Goal: Transaction & Acquisition: Purchase product/service

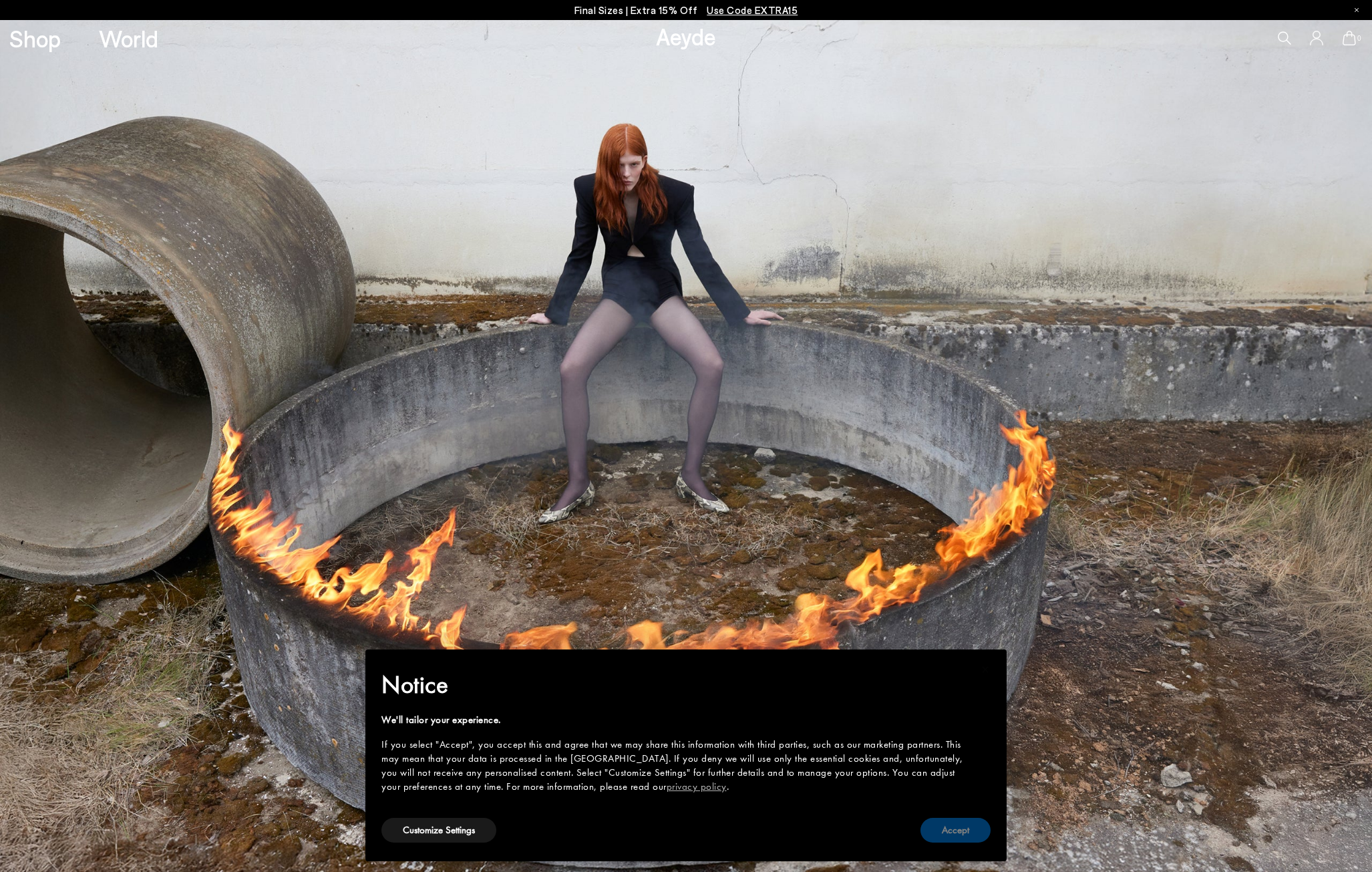
click at [953, 834] on button "Accept" at bounding box center [956, 829] width 70 height 25
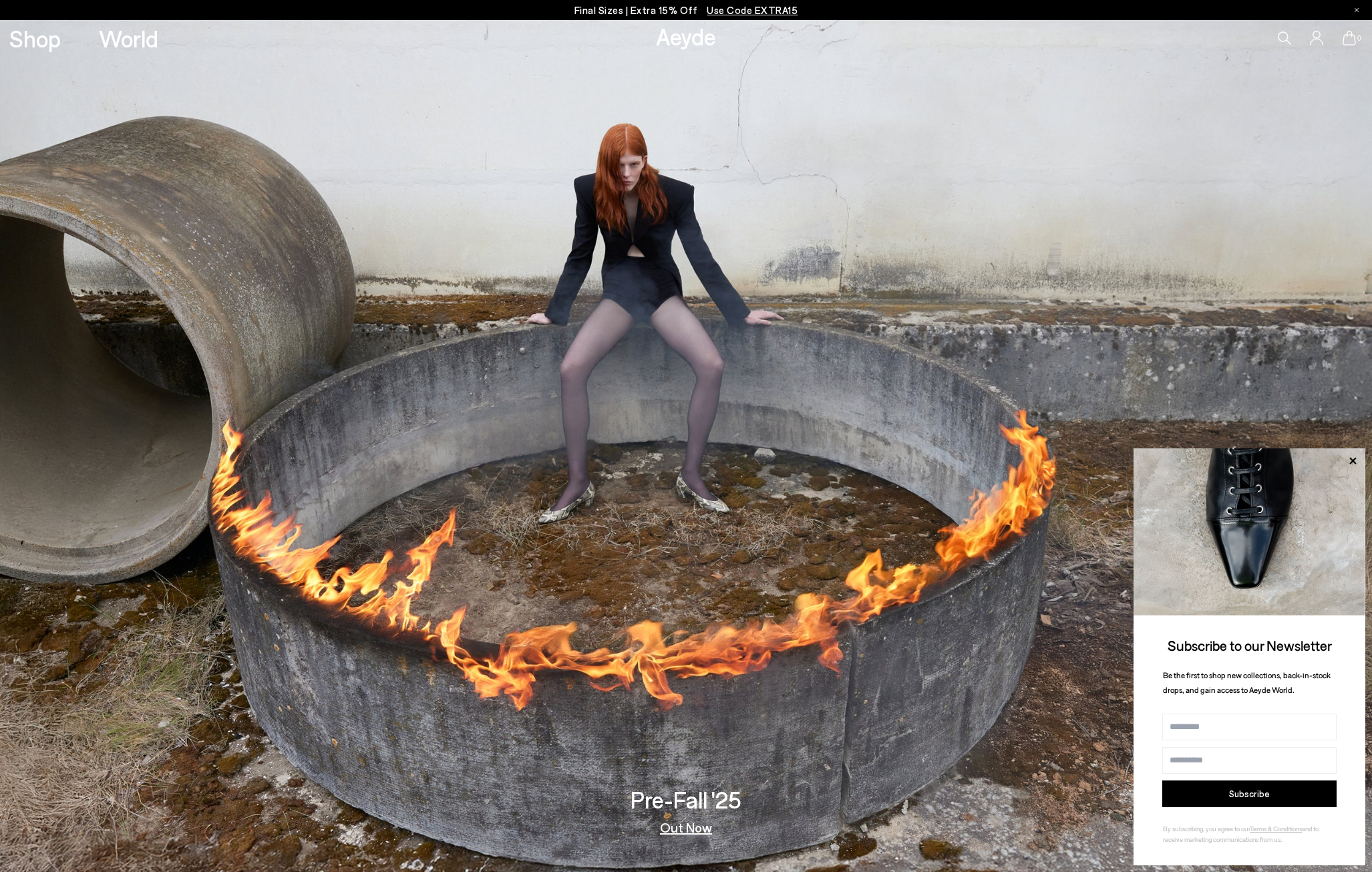
click at [625, 11] on p "Final Sizes | Extra 15% Off Use Code EXTRA15" at bounding box center [686, 11] width 224 height 17
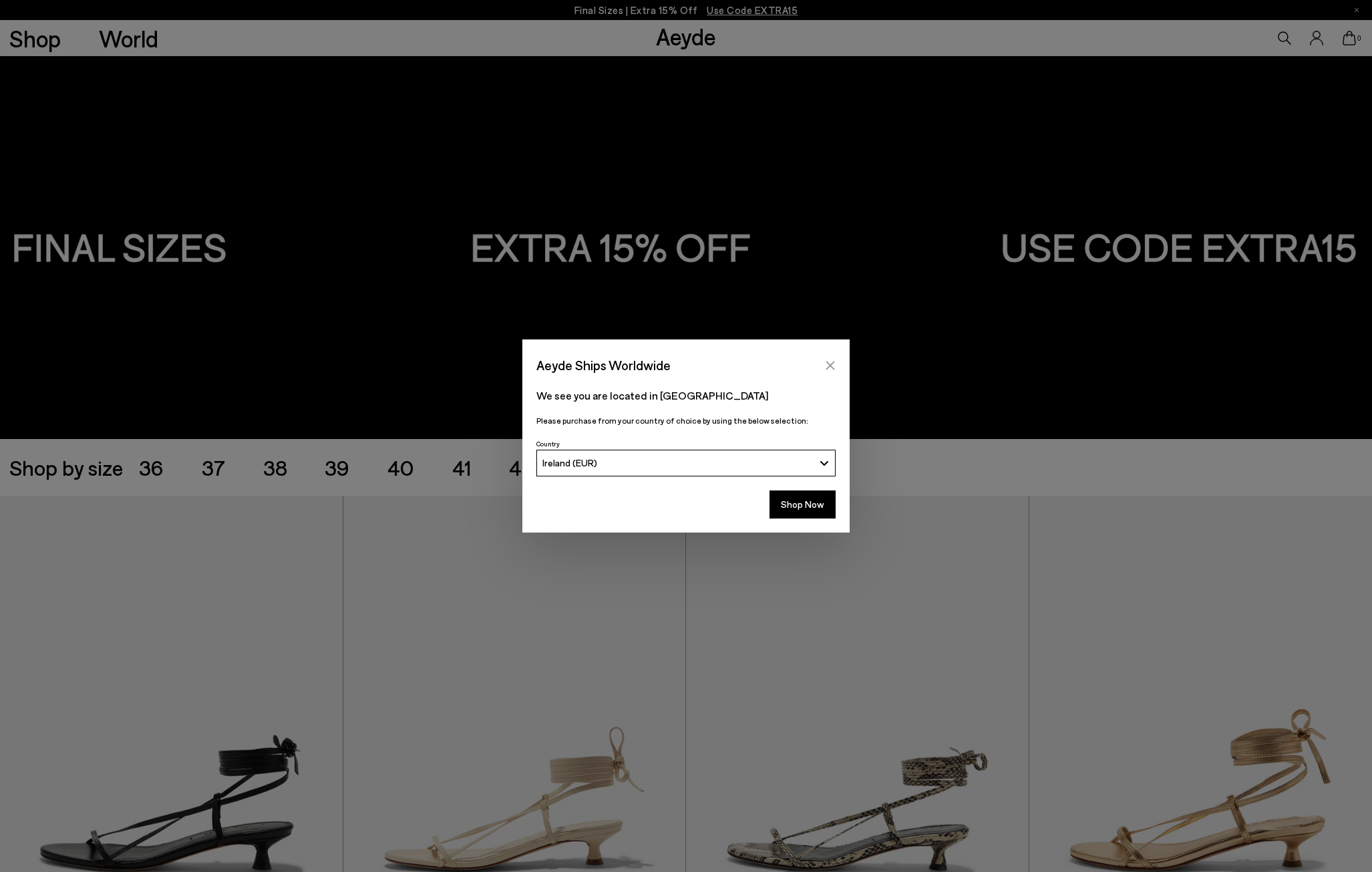
click at [827, 365] on icon "Close" at bounding box center [830, 365] width 11 height 11
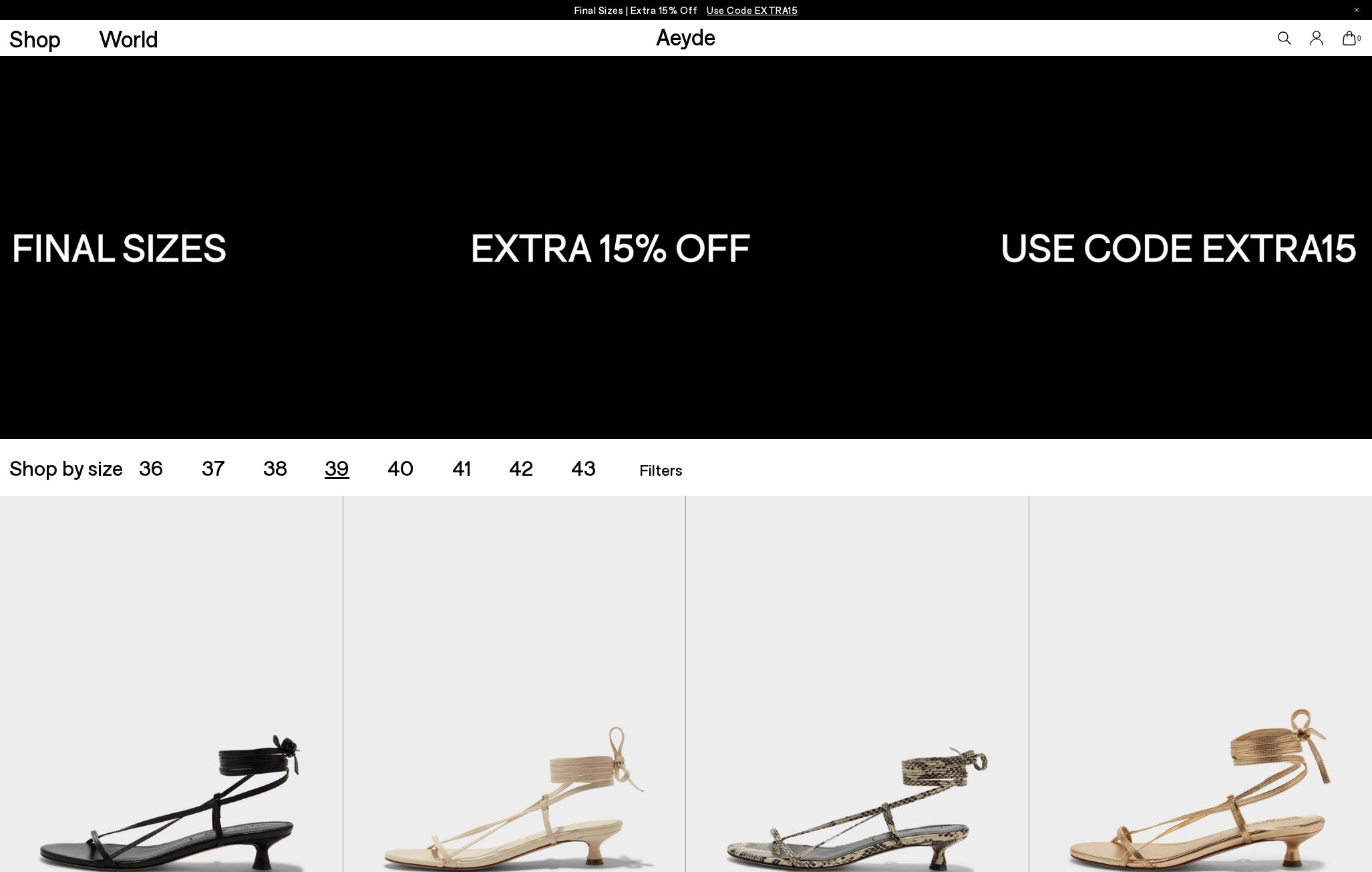
click at [331, 473] on span "39" at bounding box center [336, 467] width 25 height 26
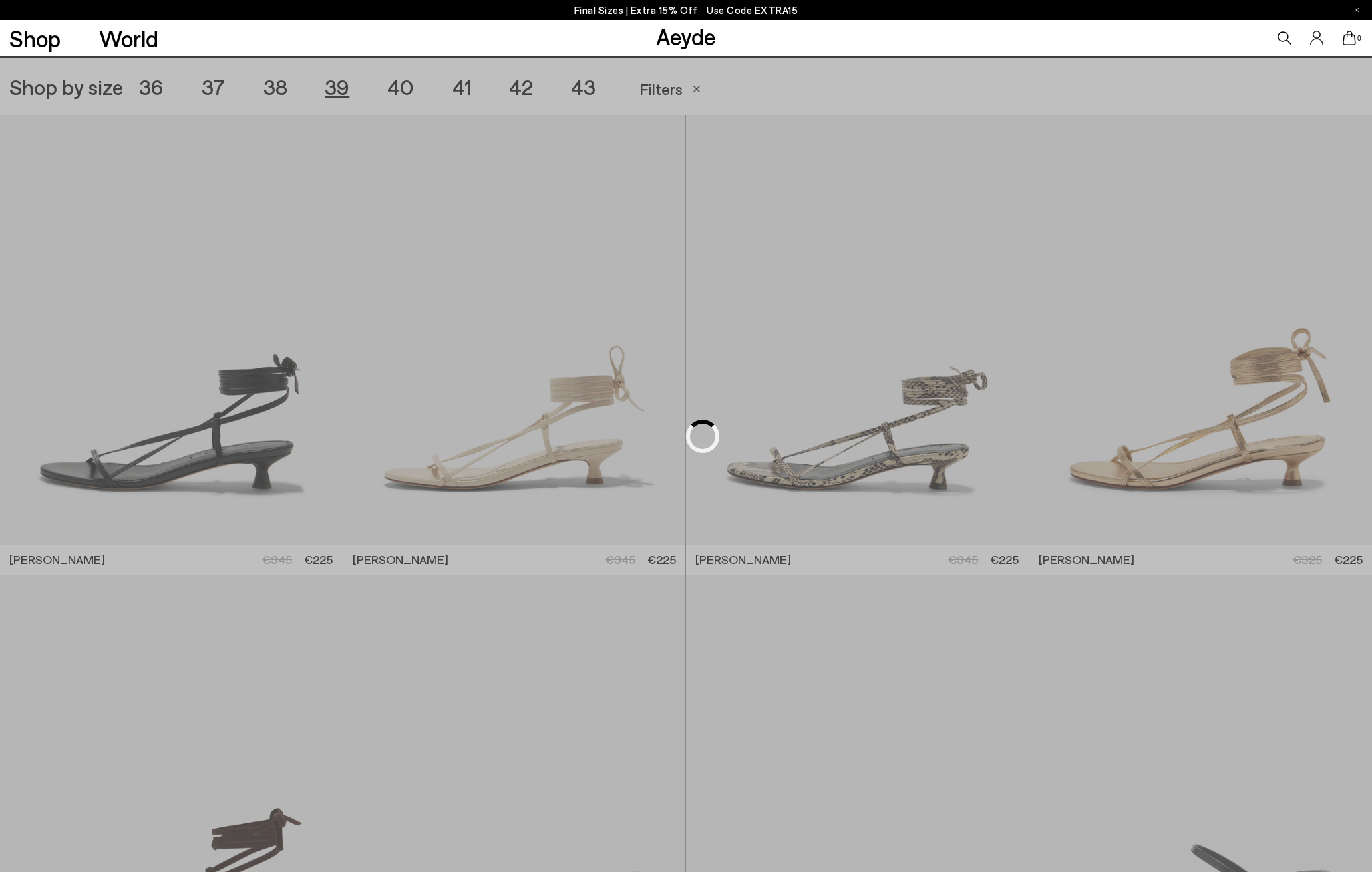
scroll to position [383, 0]
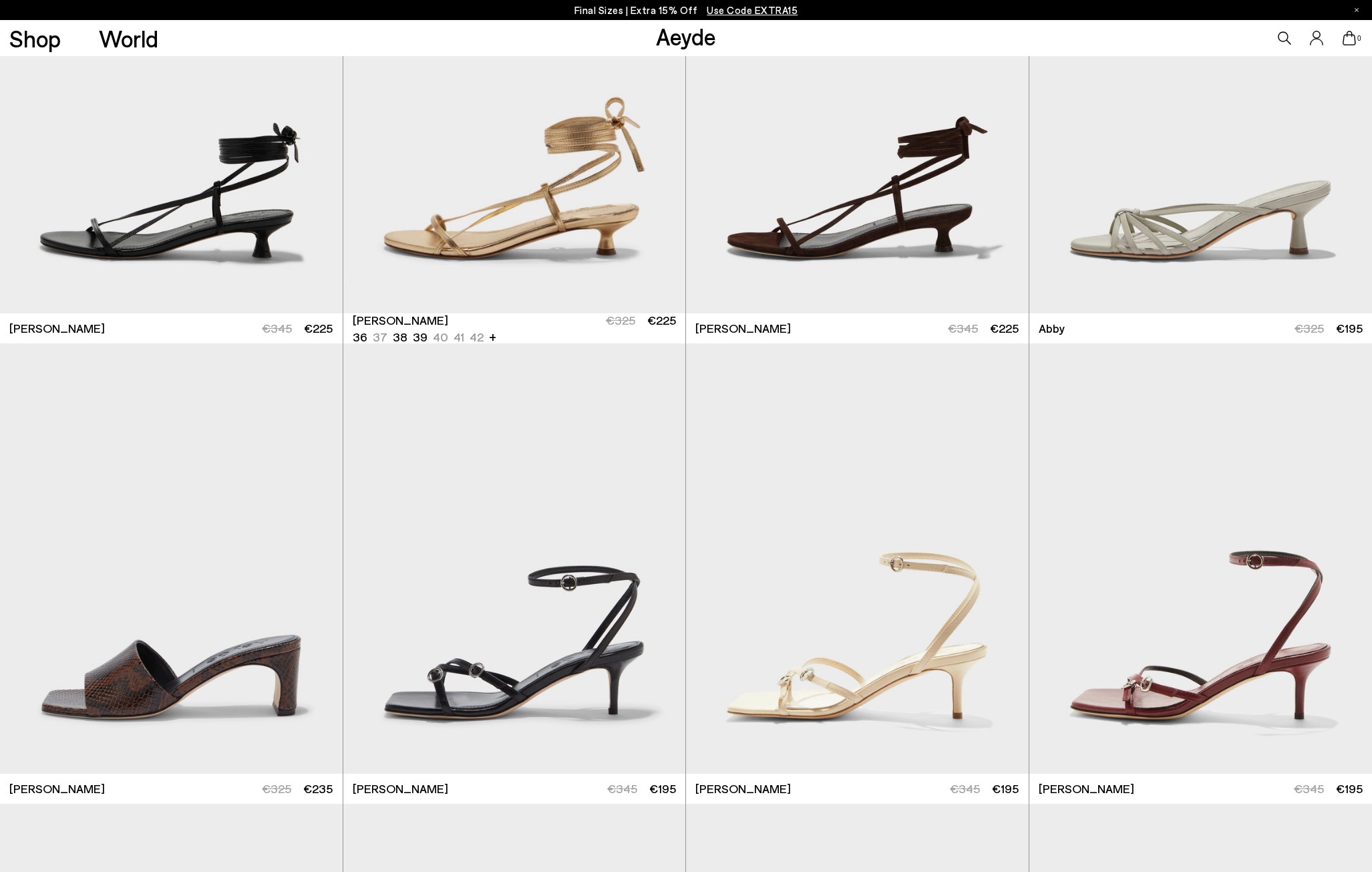
scroll to position [662, 0]
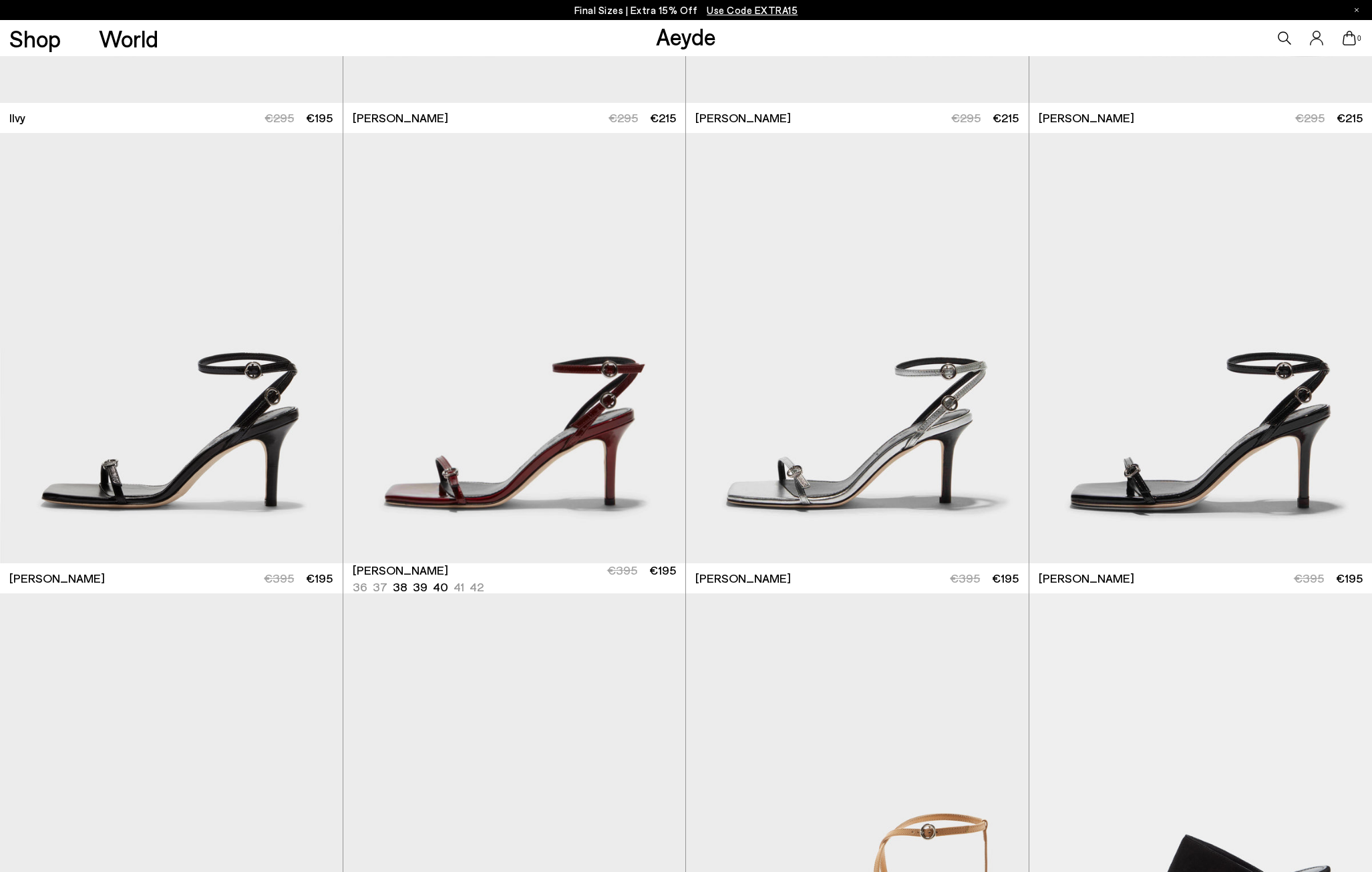
scroll to position [1775, 0]
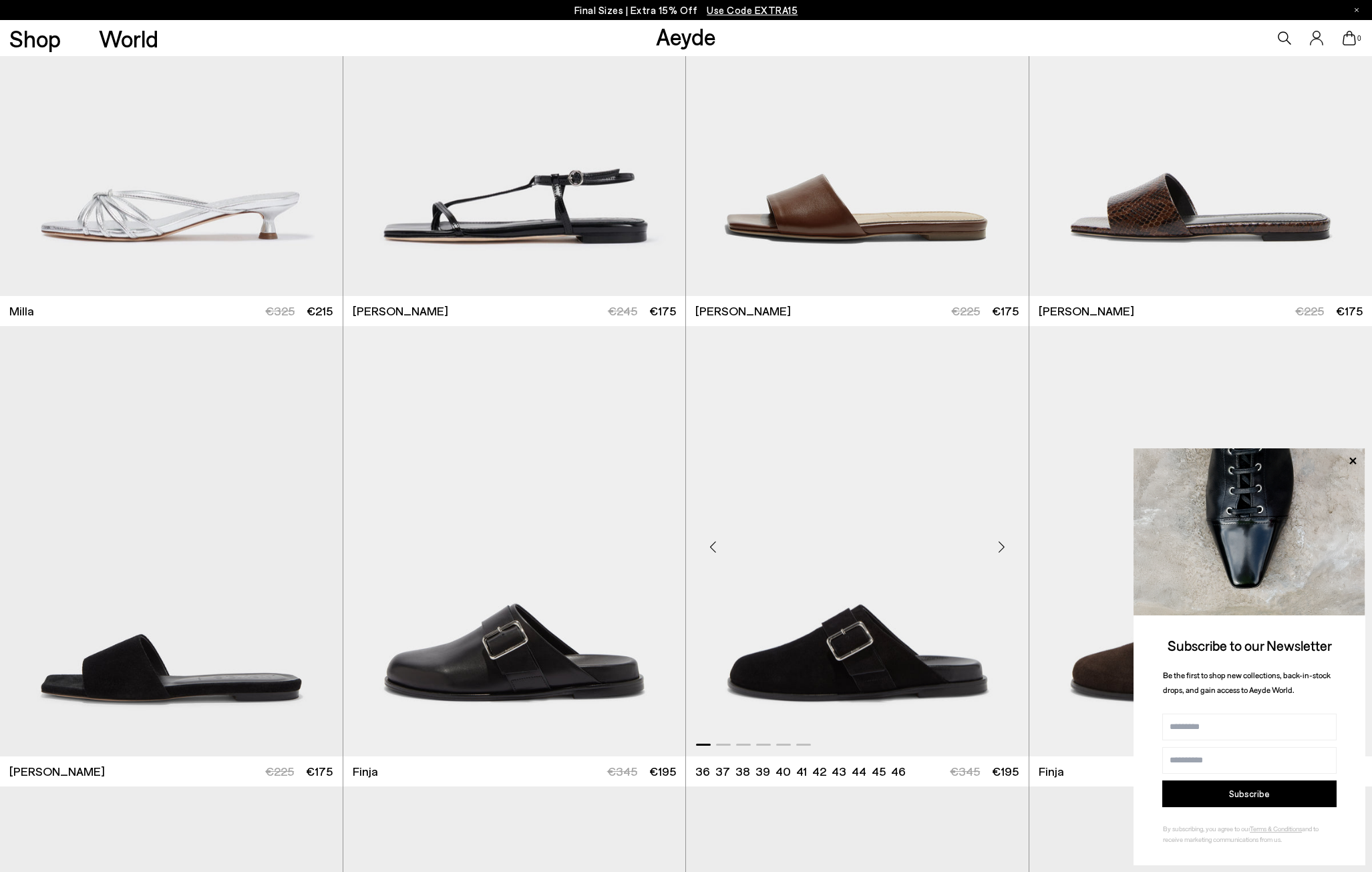
scroll to position [4786, 0]
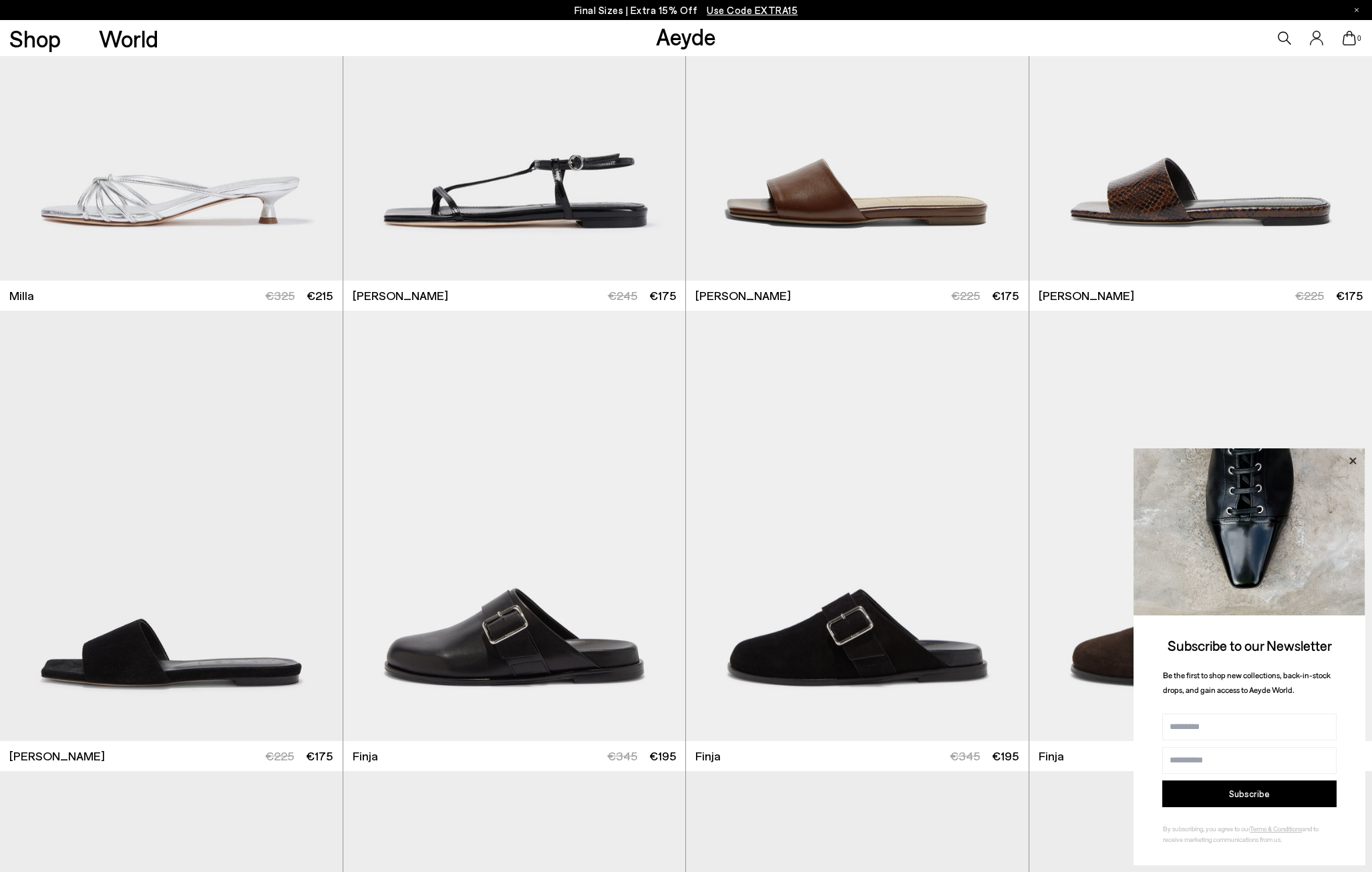
click at [1351, 460] on icon at bounding box center [1353, 460] width 18 height 18
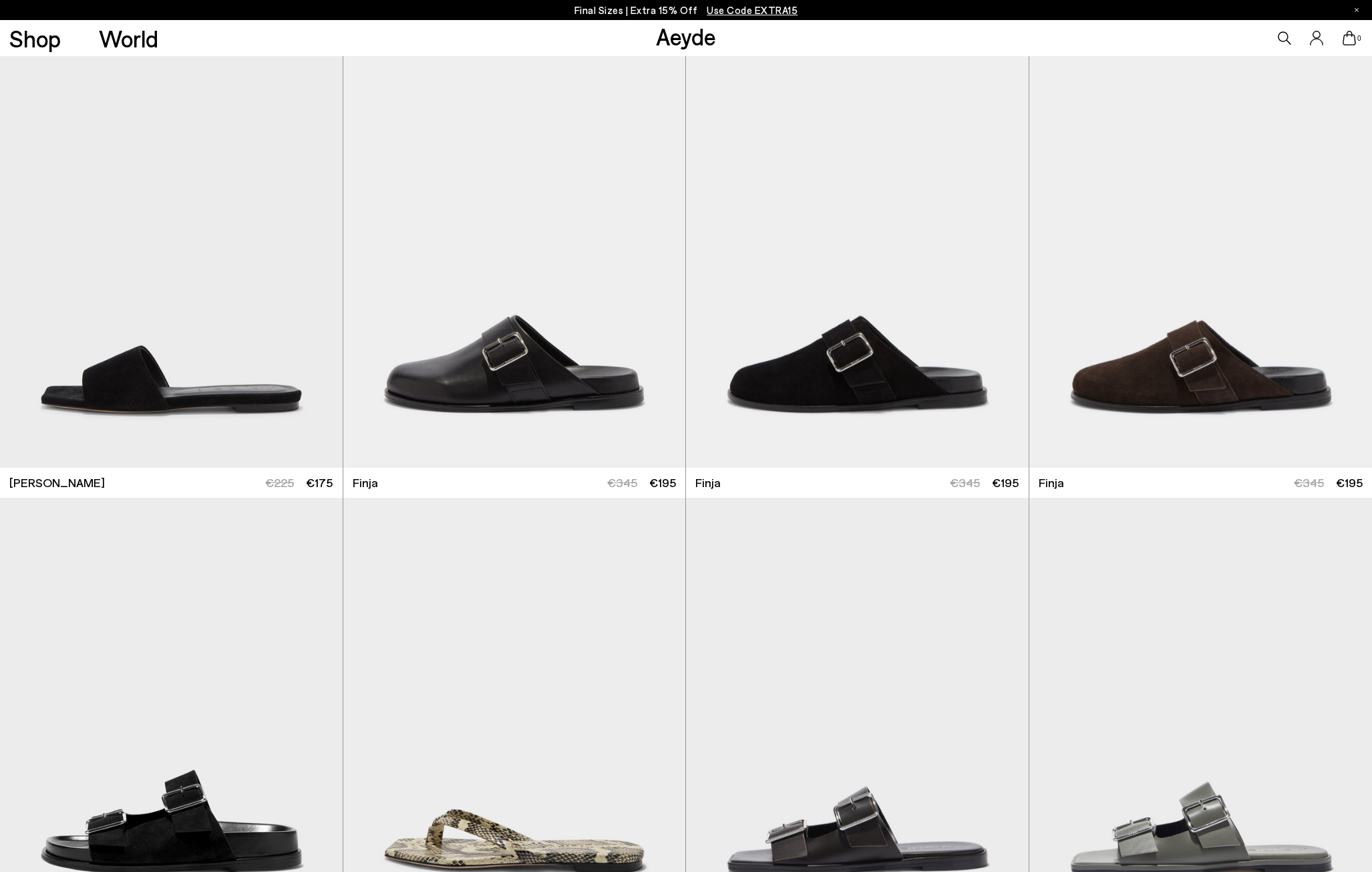
scroll to position [5040, 0]
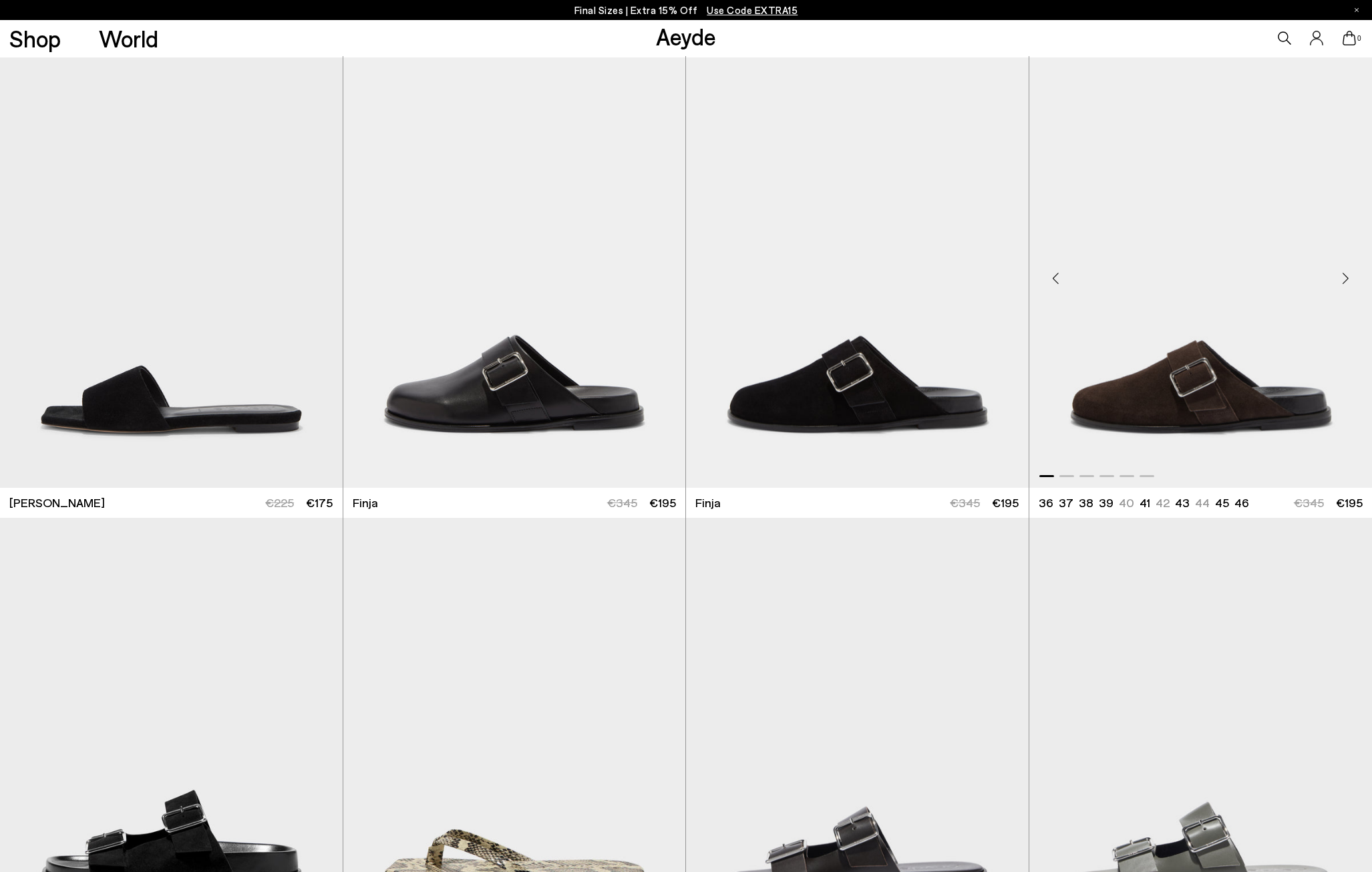
click at [1197, 407] on img "1 / 6" at bounding box center [1201, 272] width 344 height 430
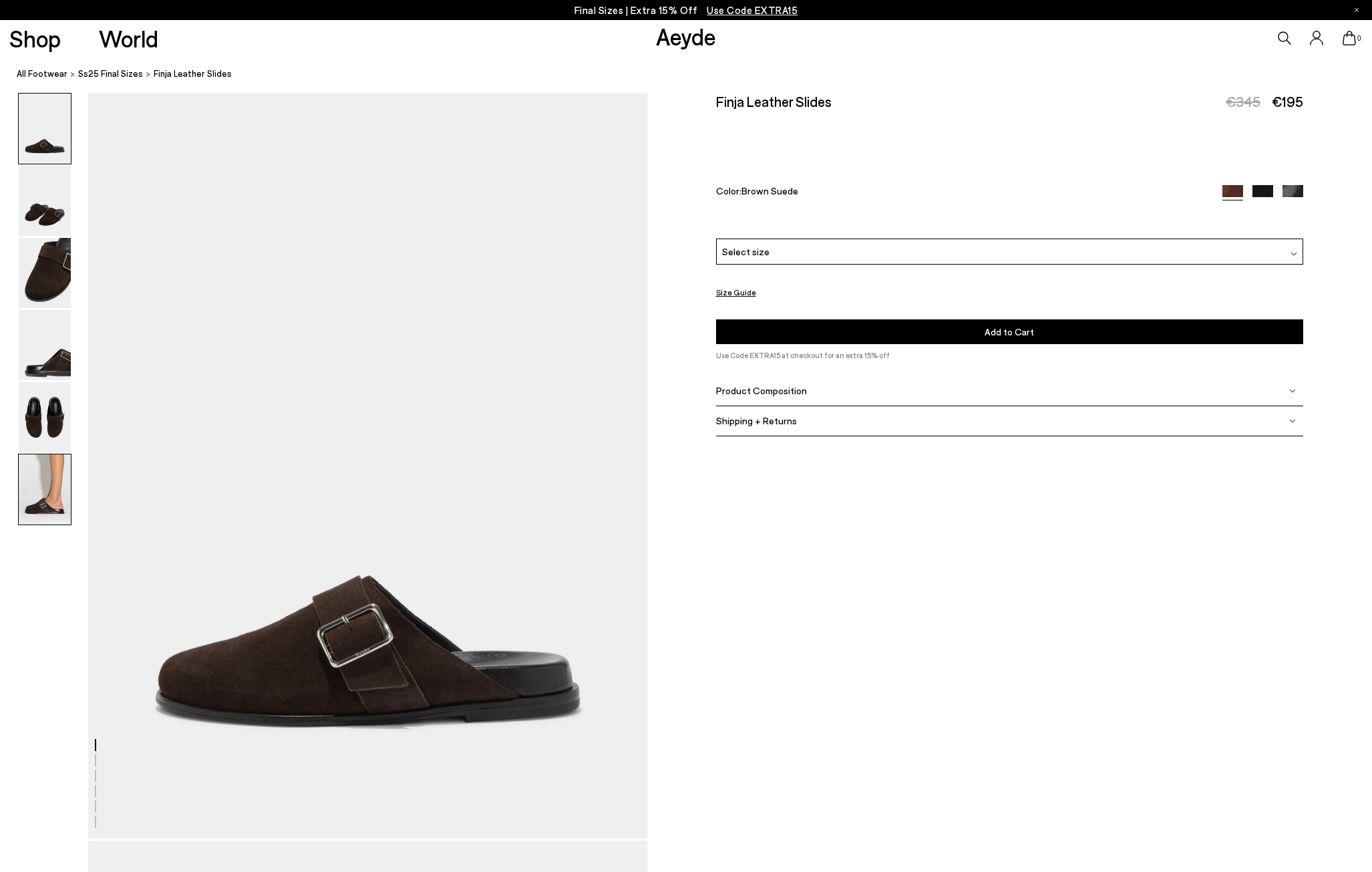
click at [33, 486] on img at bounding box center [45, 489] width 52 height 70
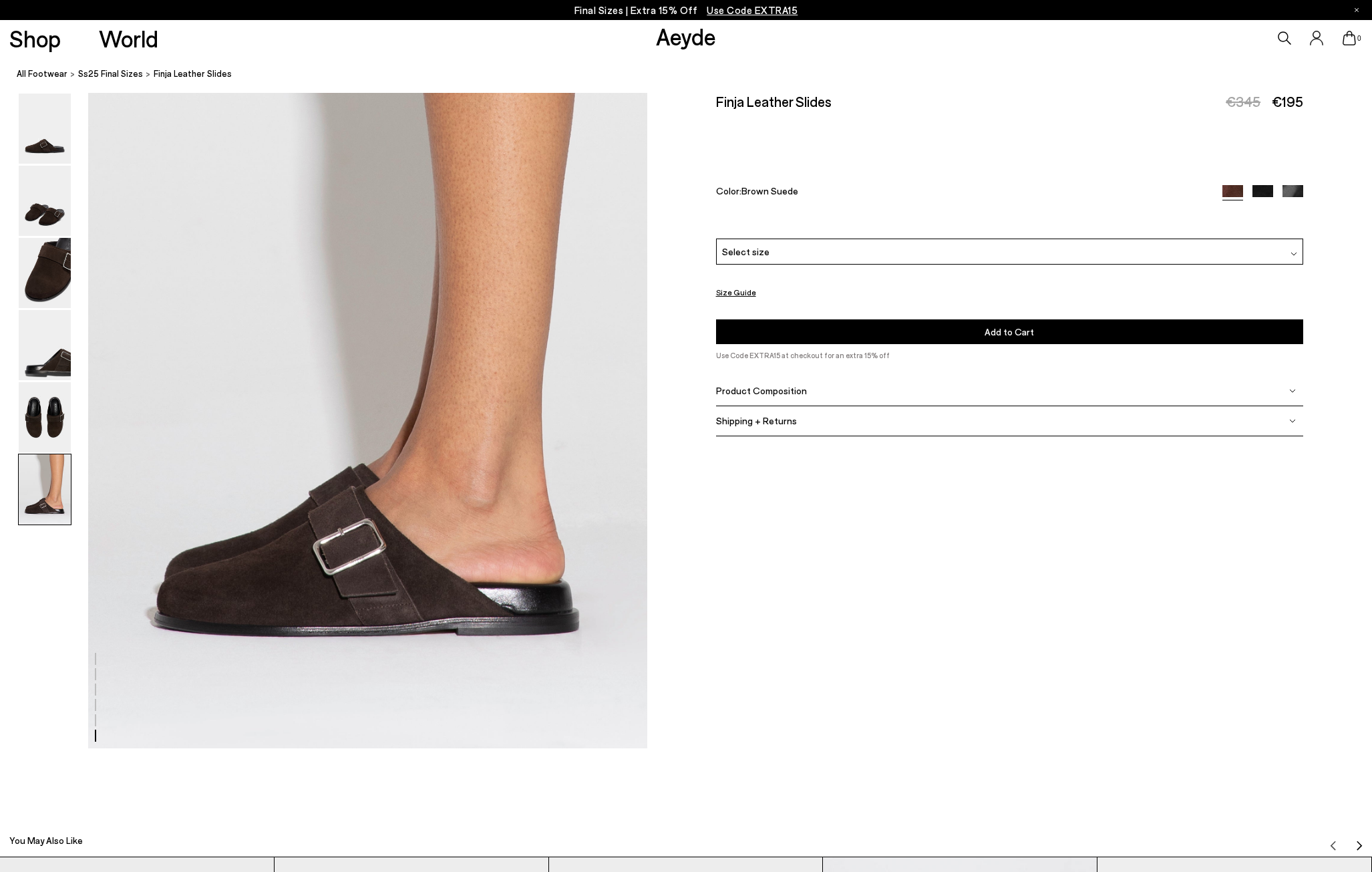
scroll to position [3830, 0]
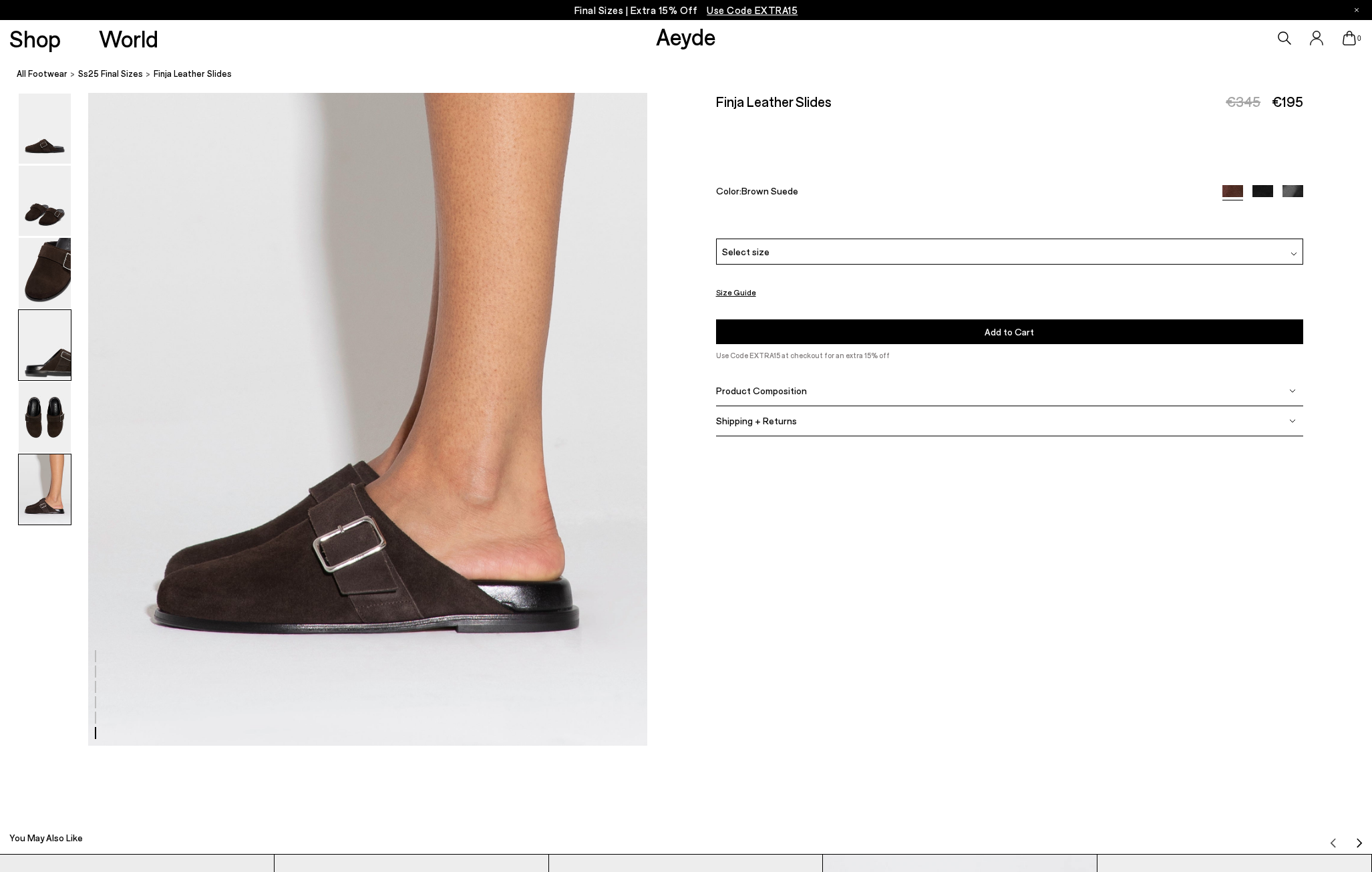
click at [37, 374] on img at bounding box center [45, 345] width 52 height 70
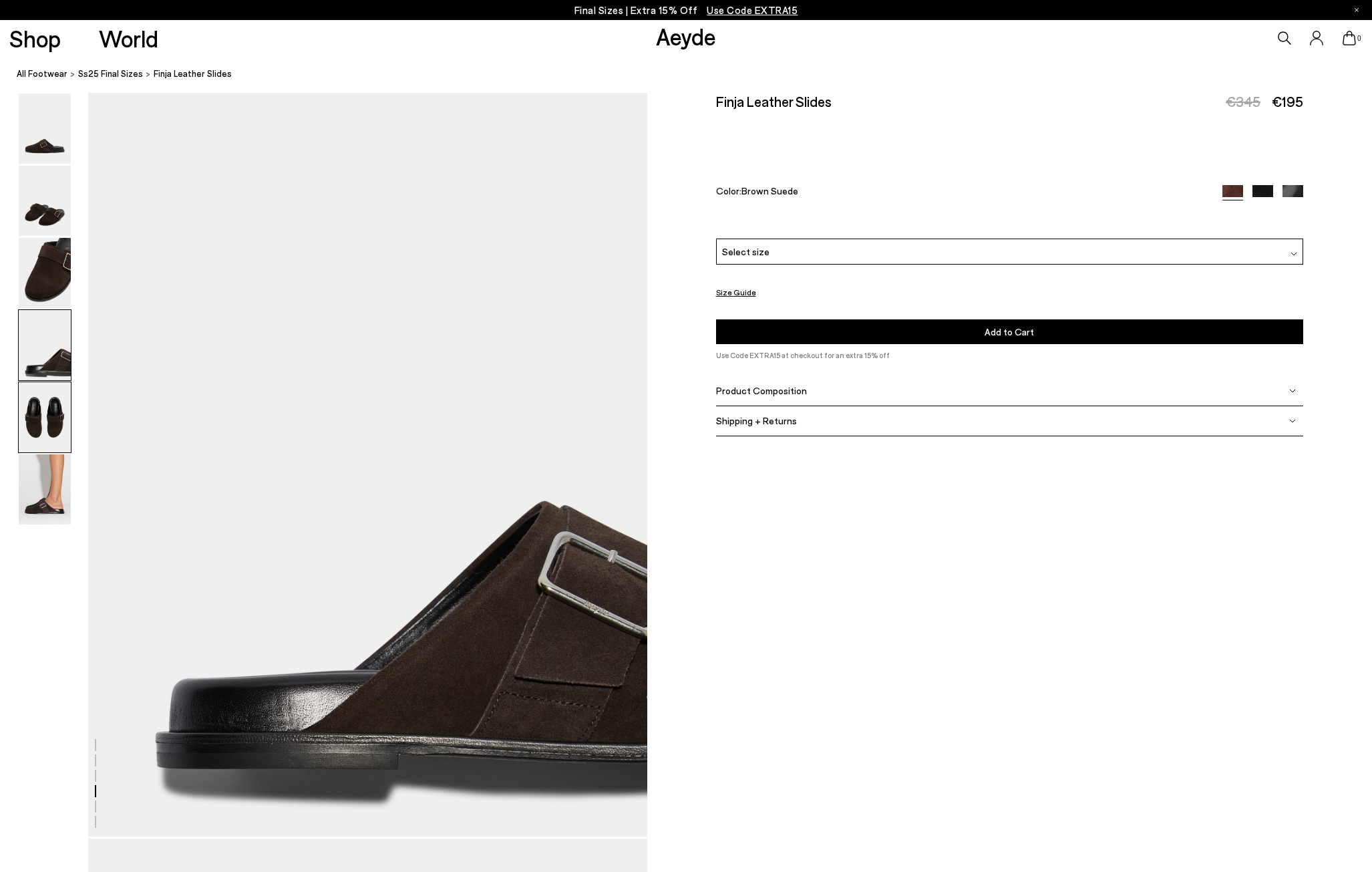
click at [37, 431] on img at bounding box center [45, 417] width 52 height 70
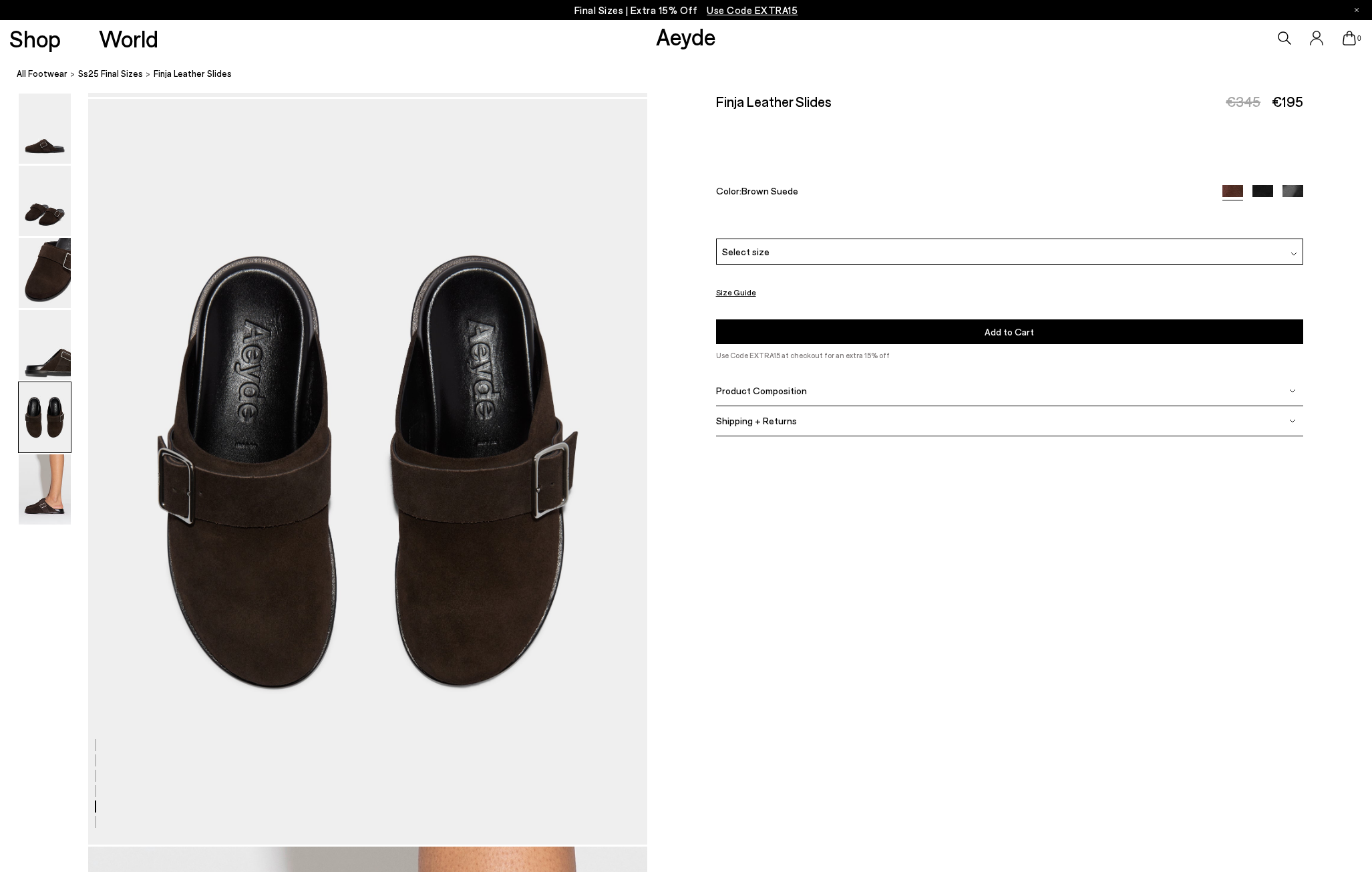
scroll to position [2991, 0]
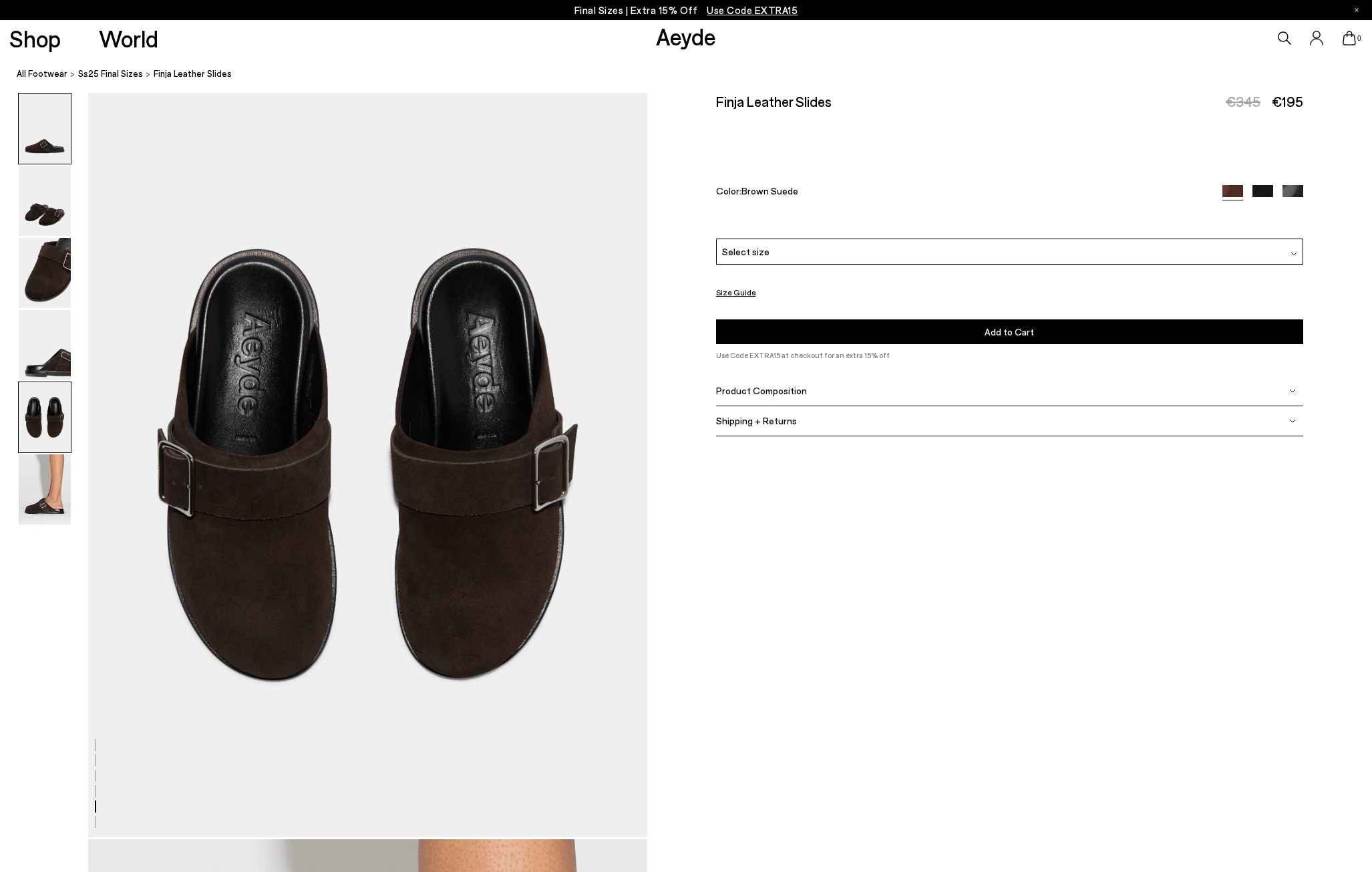
click at [64, 142] on img at bounding box center [45, 128] width 52 height 70
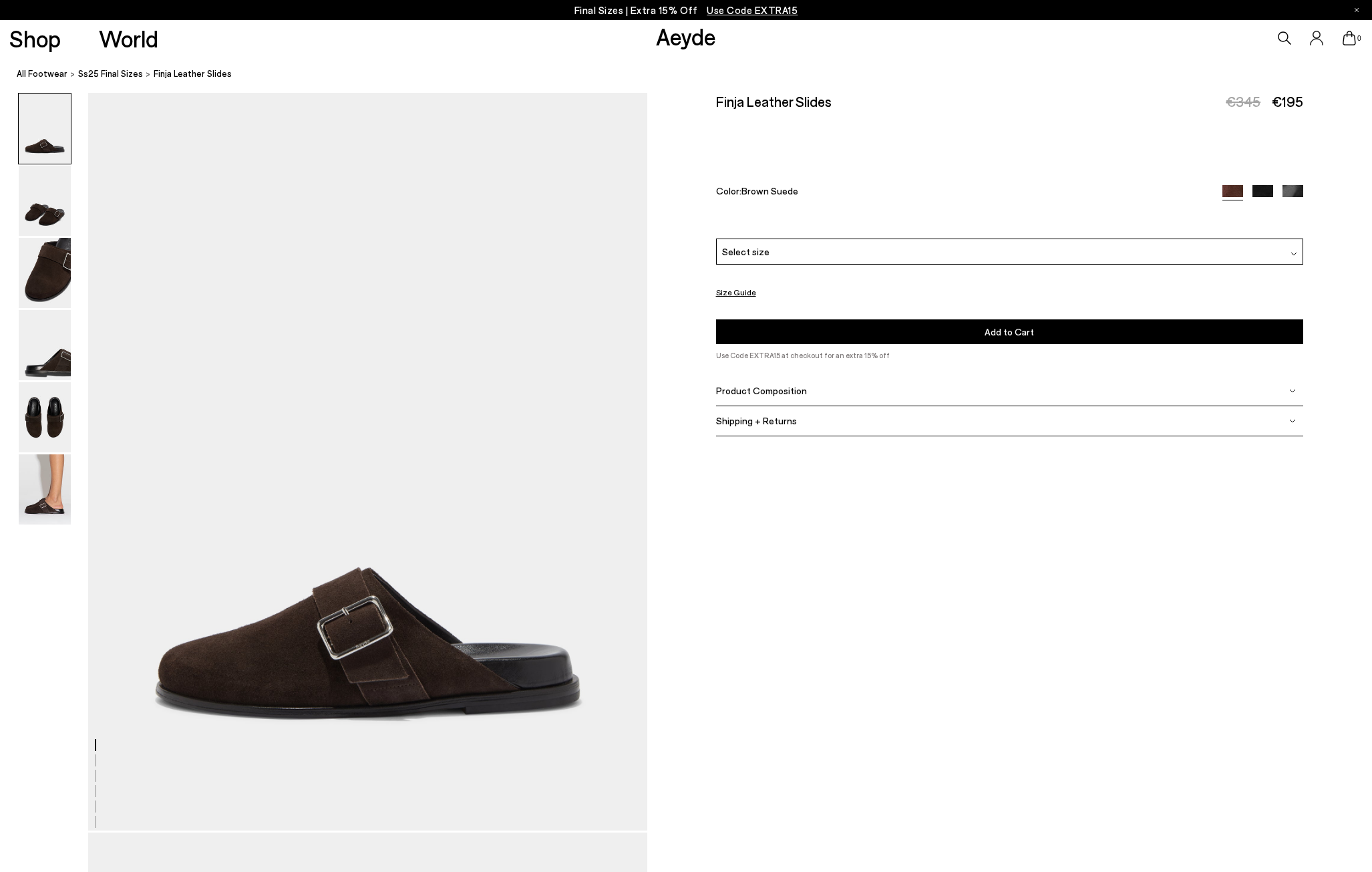
scroll to position [0, 0]
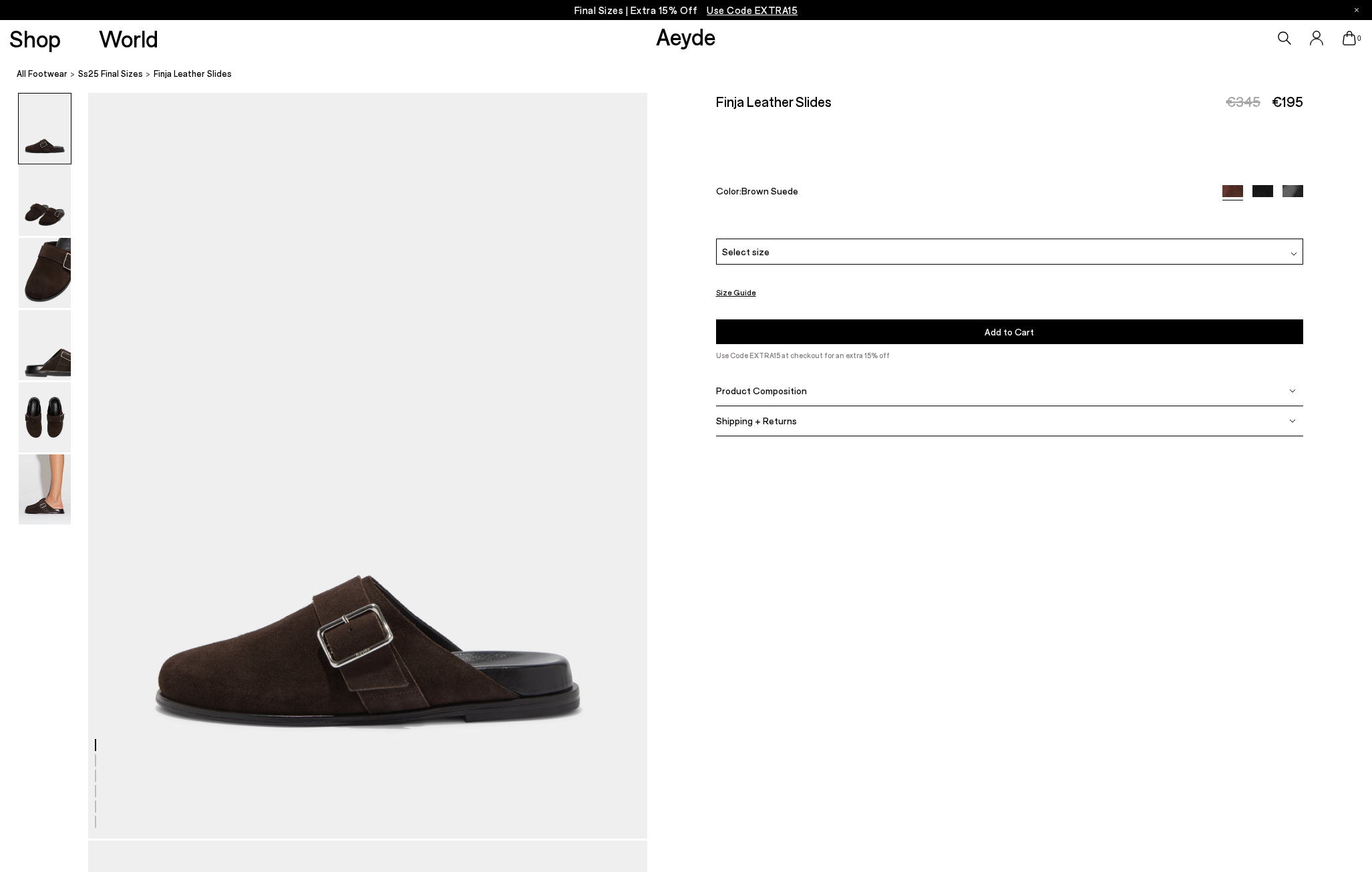
click at [1077, 254] on div "Select size" at bounding box center [1010, 251] width 588 height 26
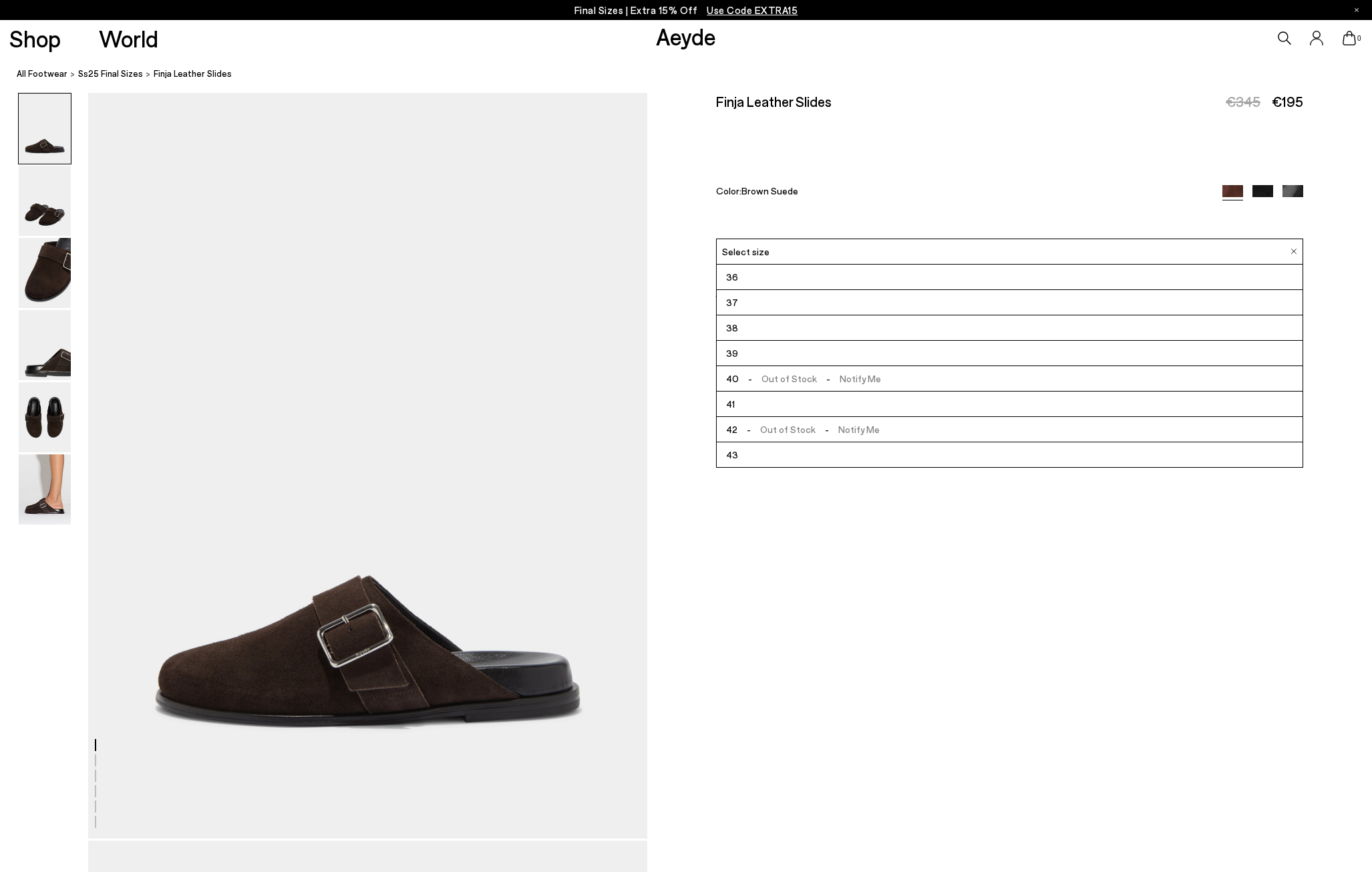
click at [1293, 197] on div at bounding box center [1263, 193] width 81 height 16
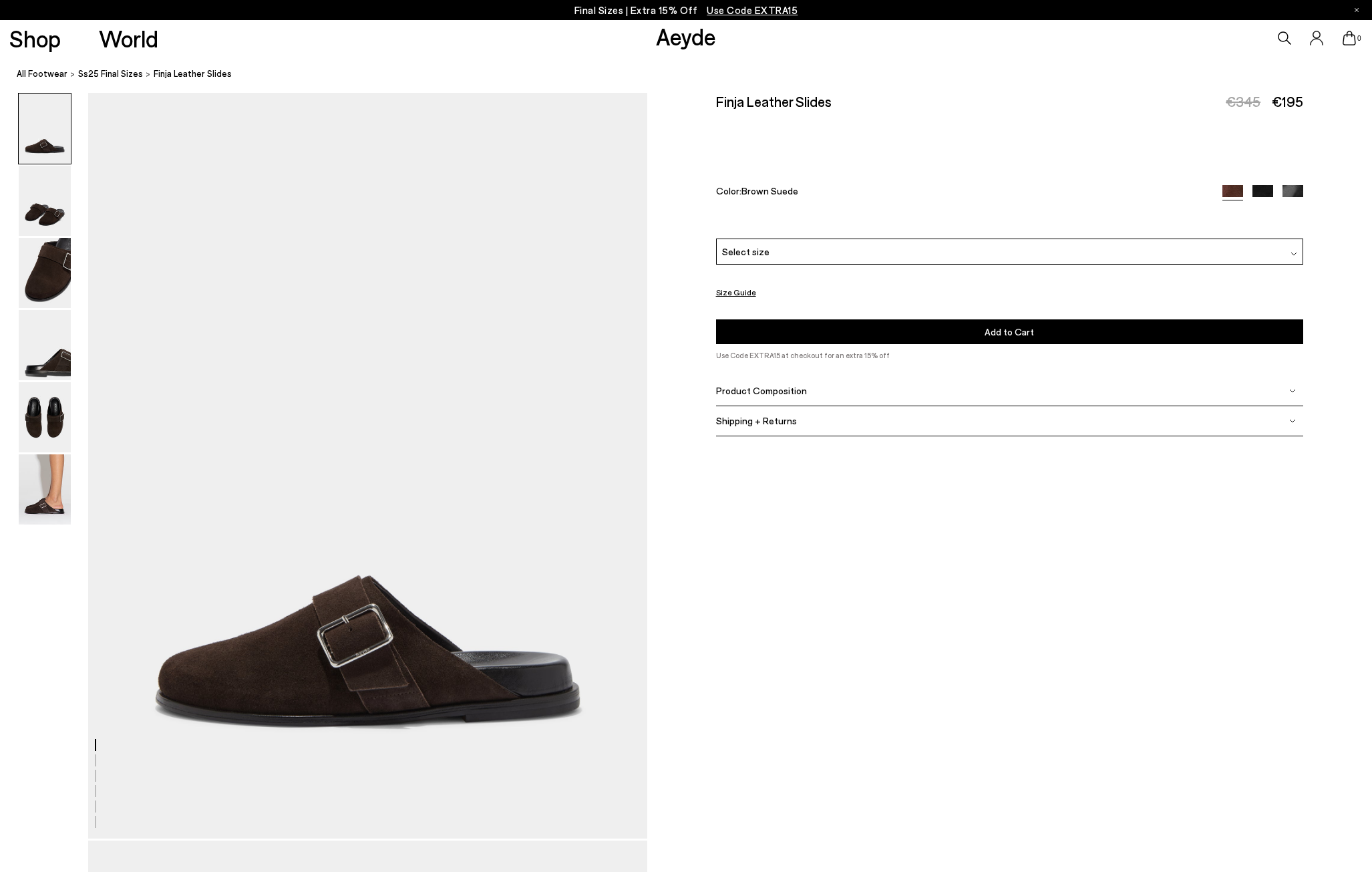
click at [1290, 192] on img at bounding box center [1293, 195] width 21 height 21
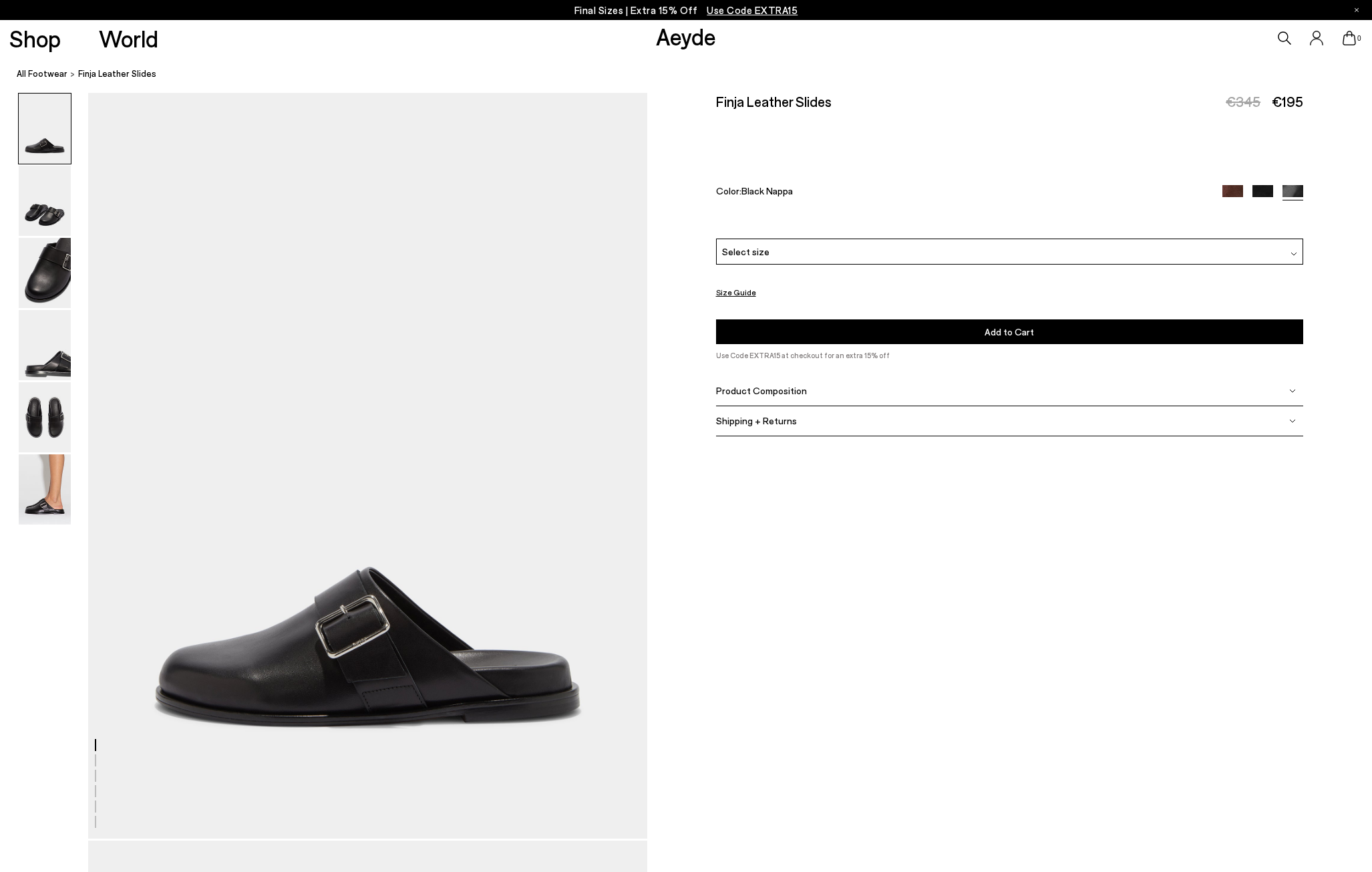
click at [1264, 191] on img at bounding box center [1262, 195] width 21 height 21
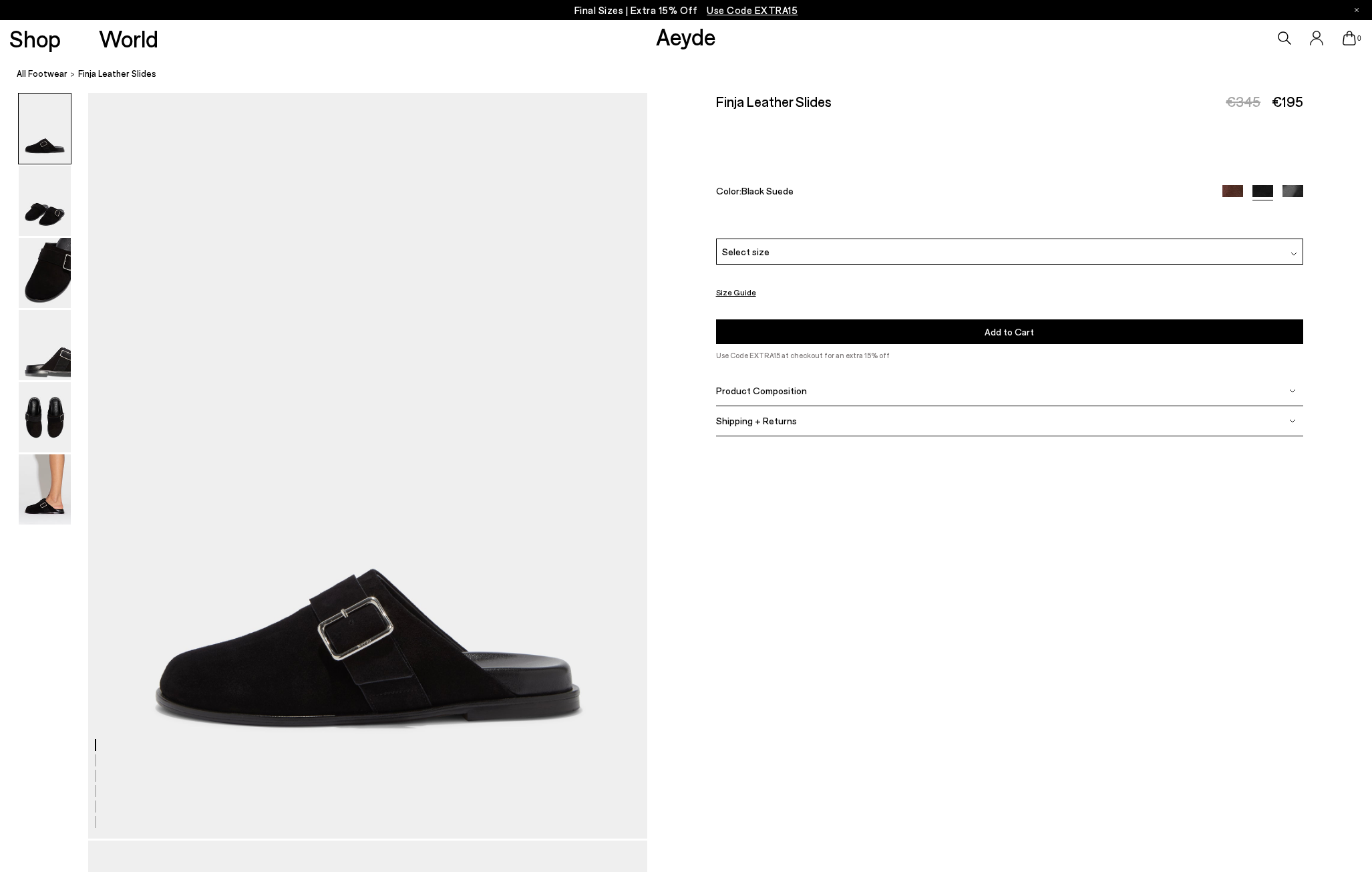
click at [1231, 192] on img at bounding box center [1232, 195] width 21 height 21
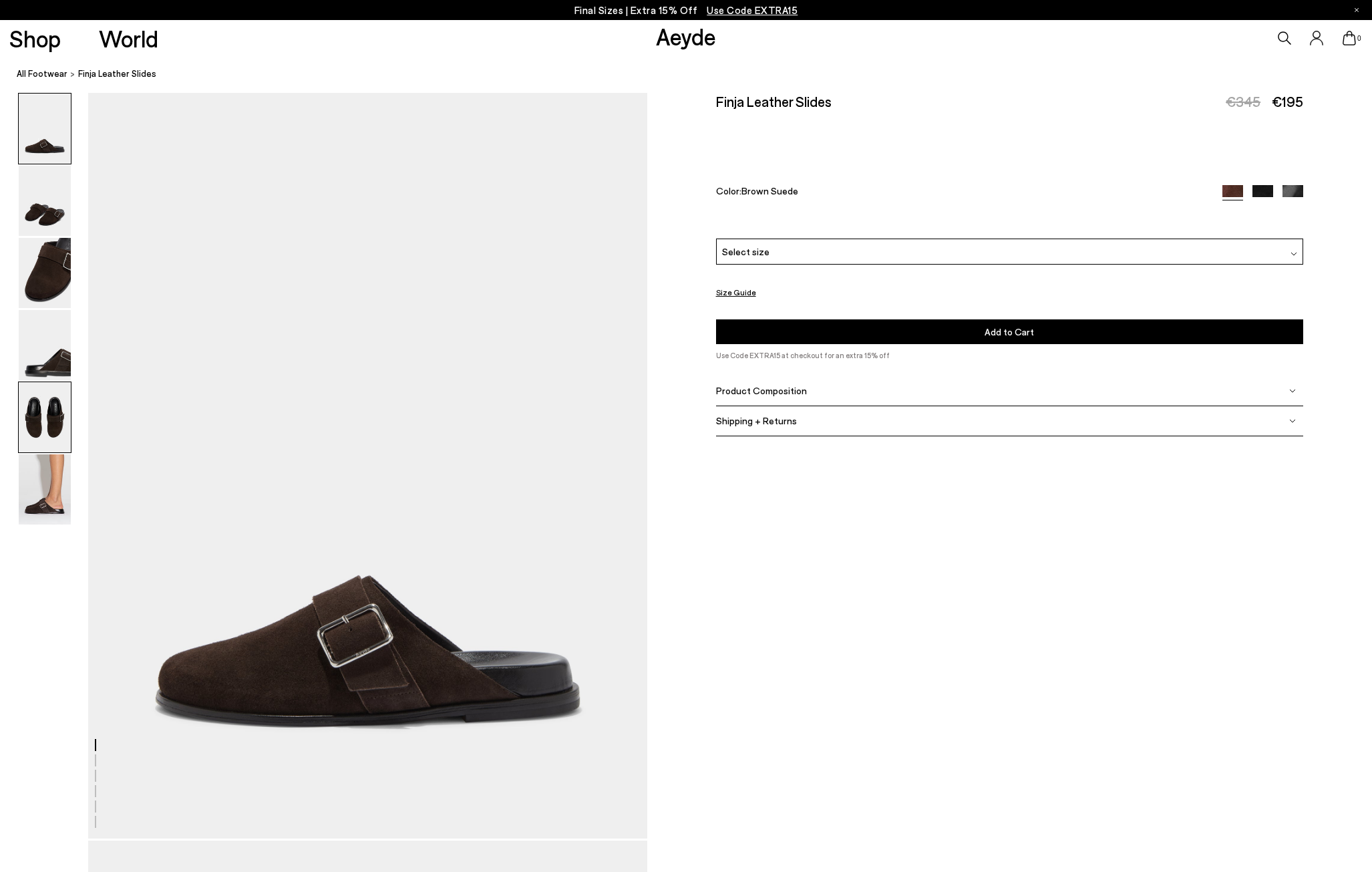
click at [46, 428] on img at bounding box center [45, 417] width 52 height 70
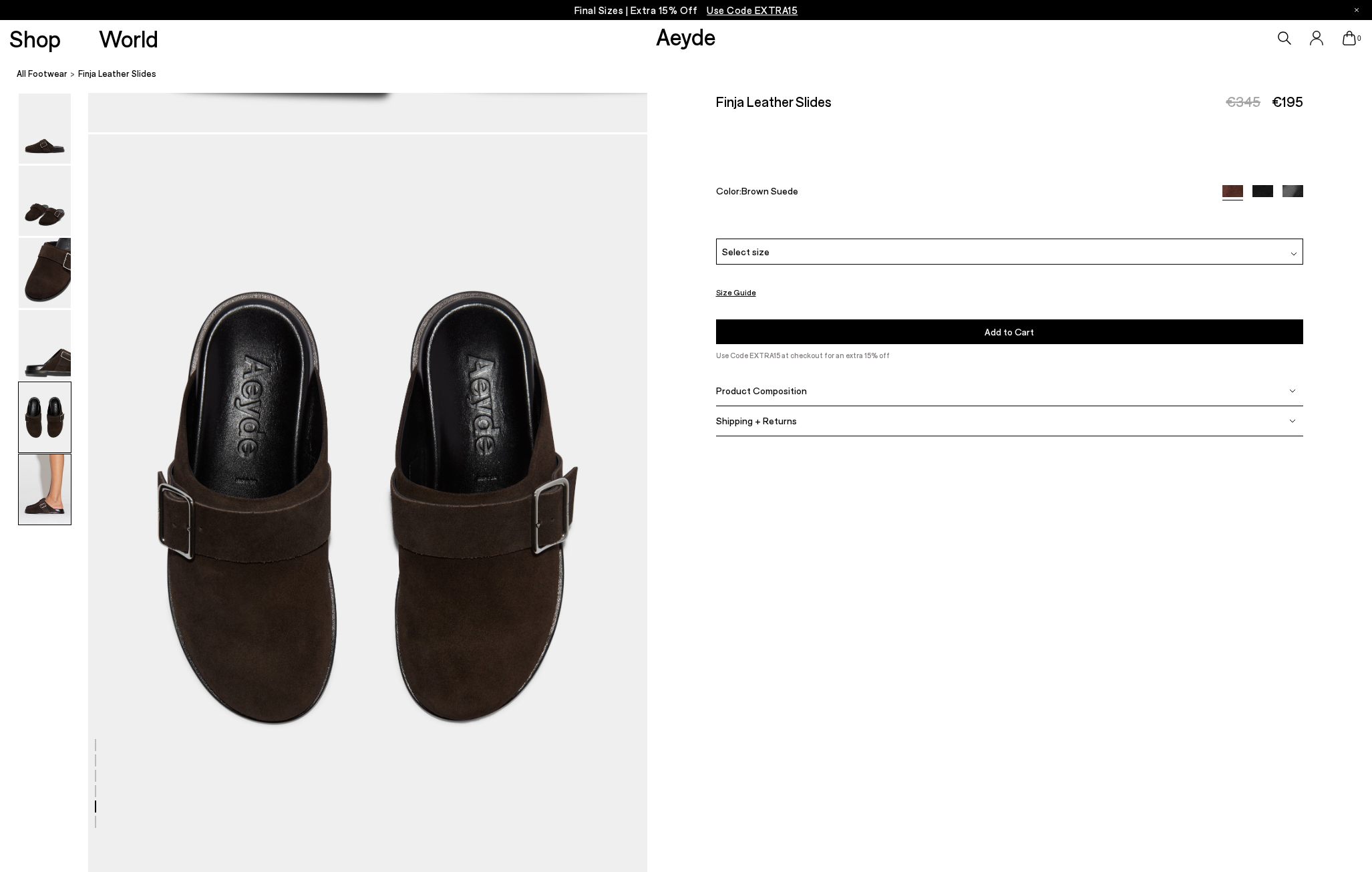
click at [34, 516] on img at bounding box center [45, 489] width 52 height 70
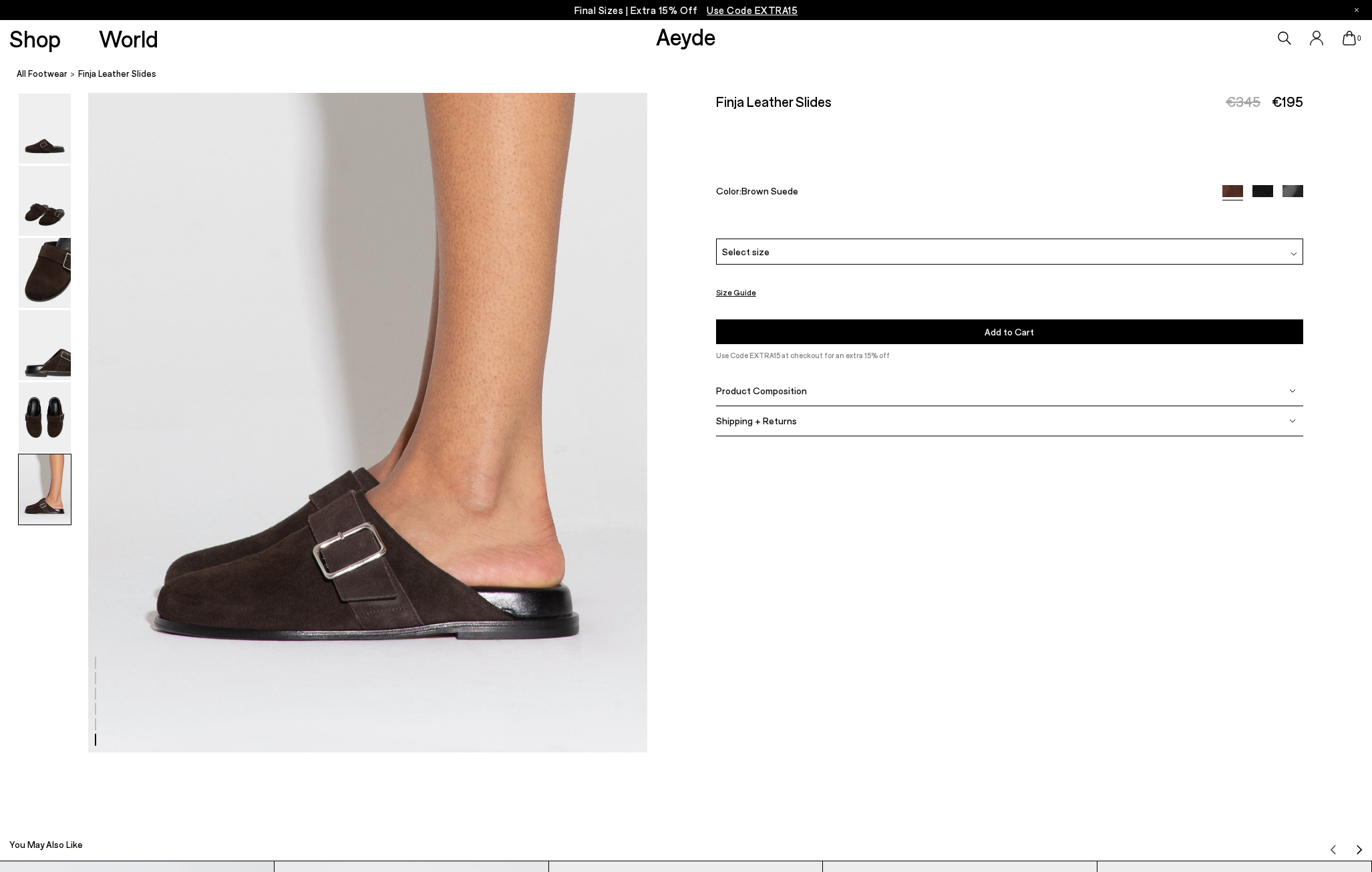
scroll to position [3830, 0]
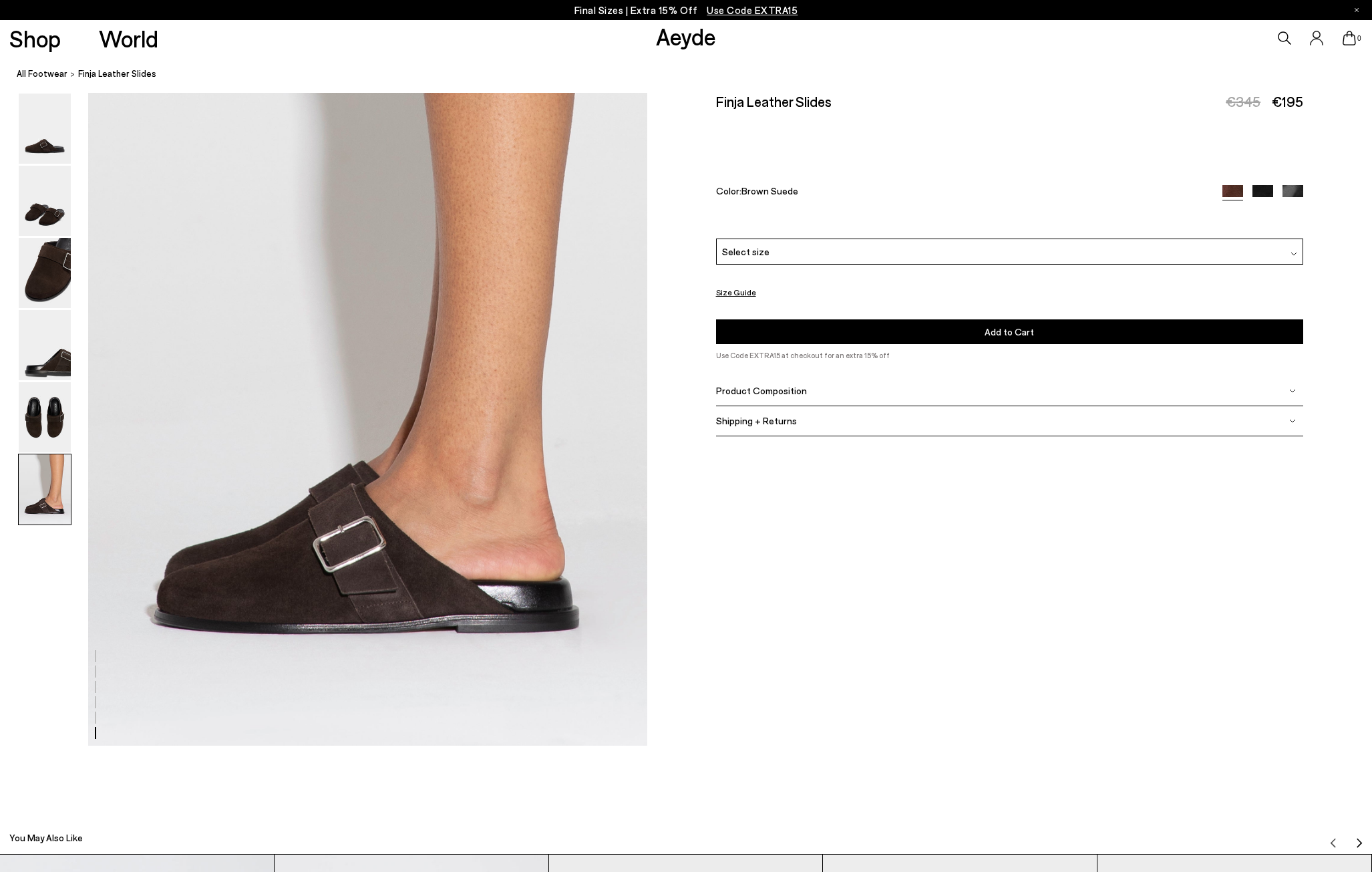
click at [975, 254] on div "Select size" at bounding box center [1010, 251] width 588 height 26
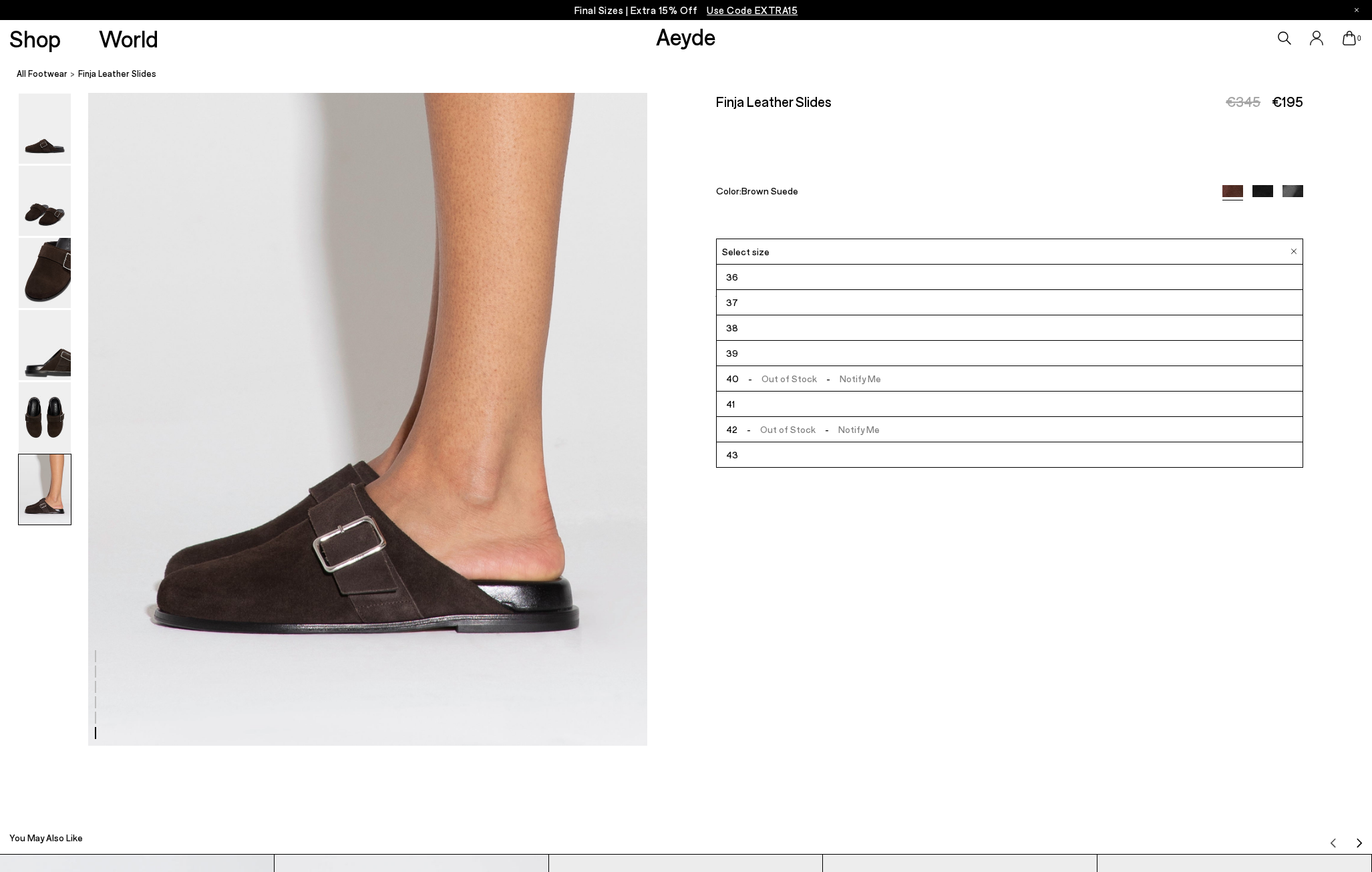
click at [808, 350] on li "39" at bounding box center [1010, 353] width 586 height 26
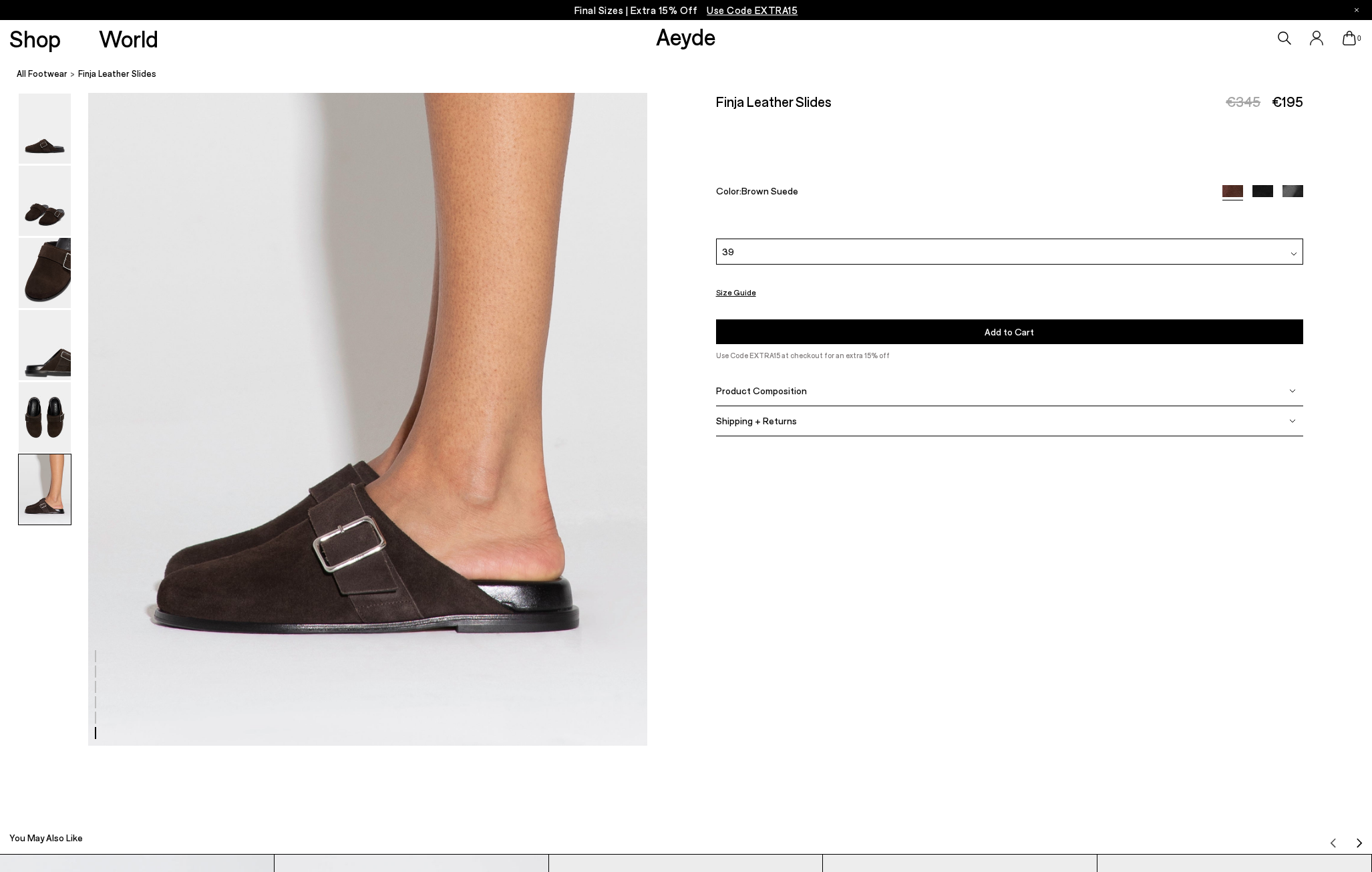
click at [914, 336] on button "Add to Cart Select a Size First" at bounding box center [1010, 332] width 588 height 25
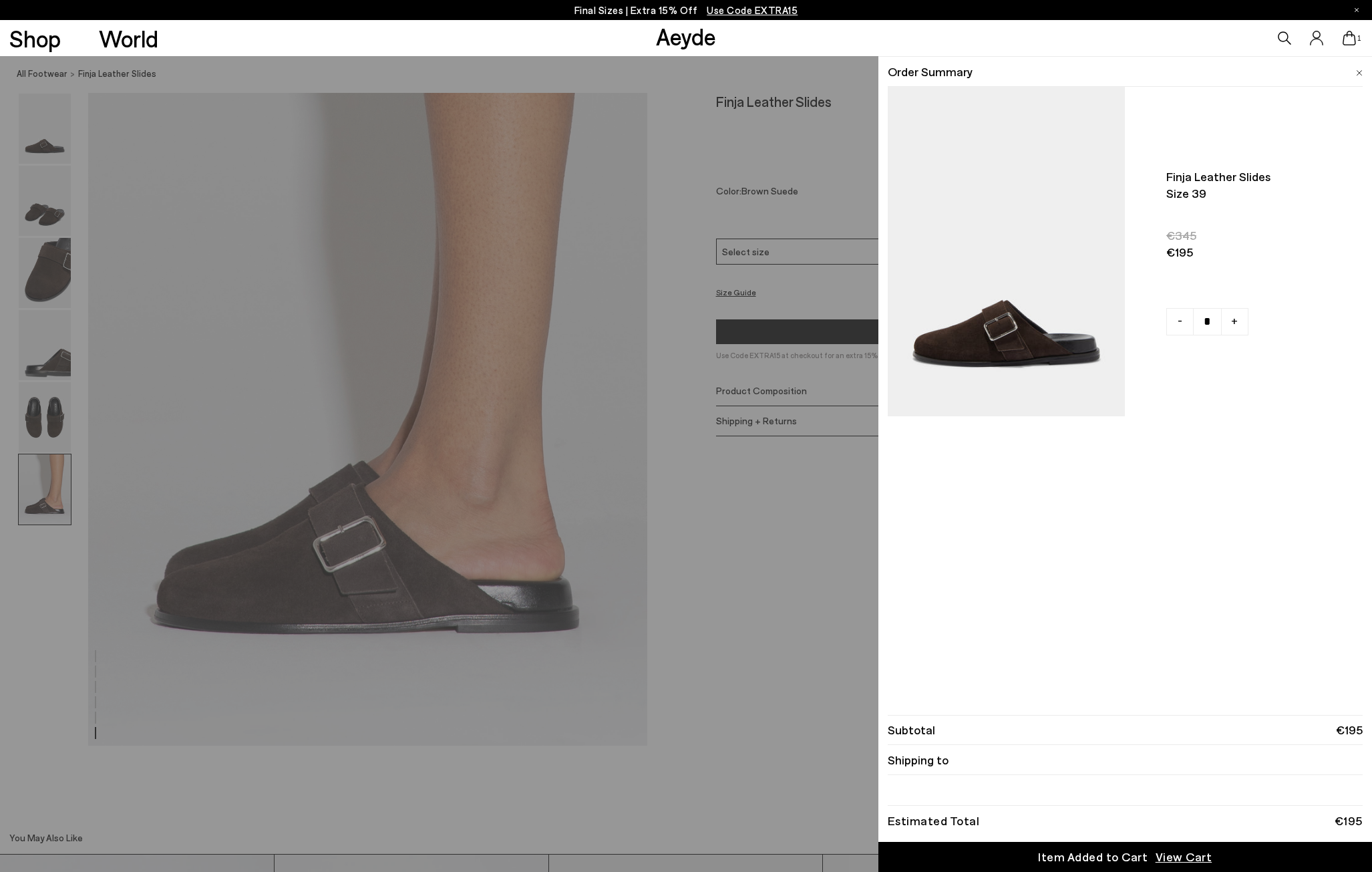
click at [1165, 857] on span "View Cart" at bounding box center [1184, 857] width 57 height 17
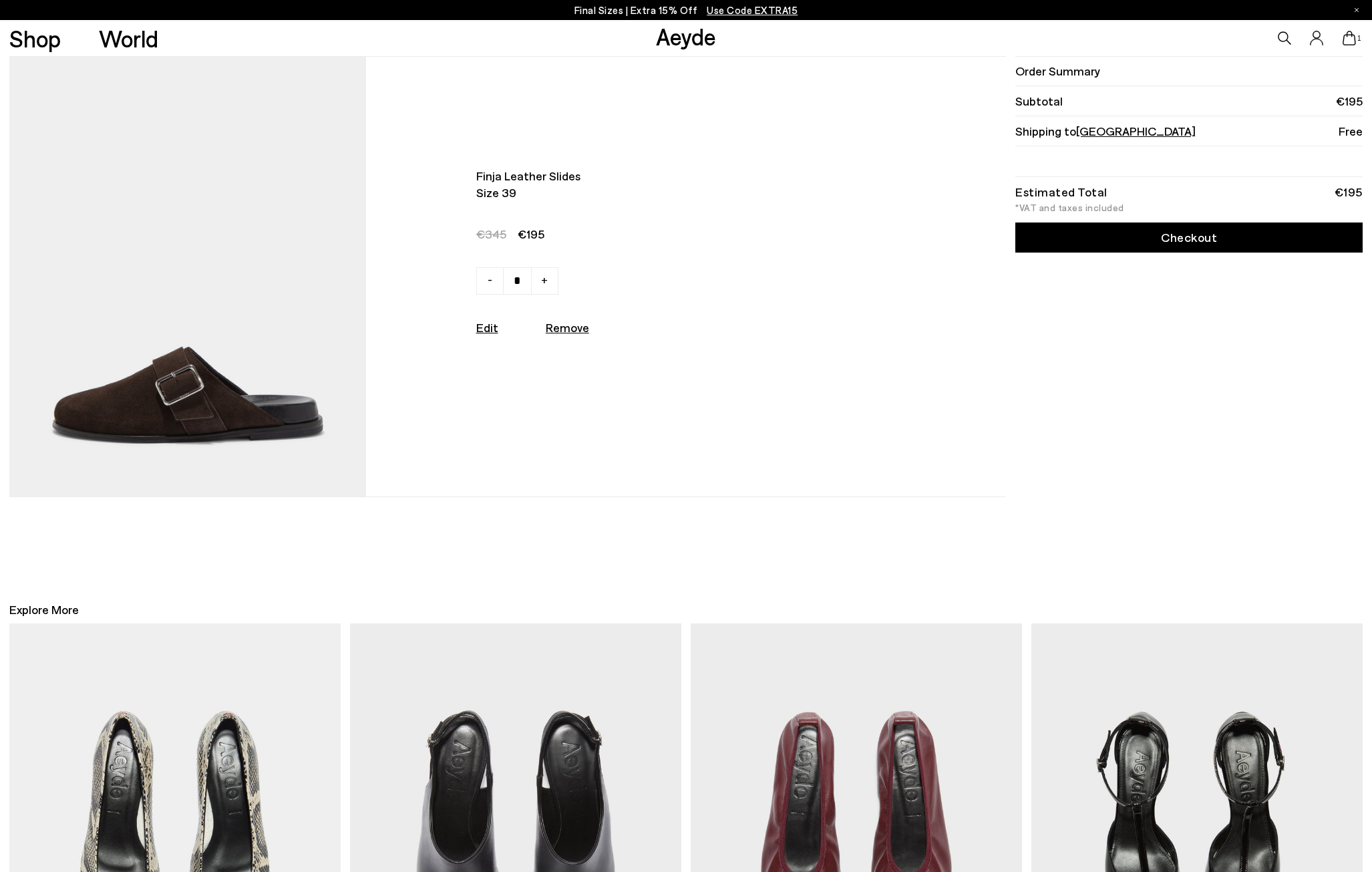
click at [1214, 235] on link "Checkout" at bounding box center [1189, 237] width 347 height 30
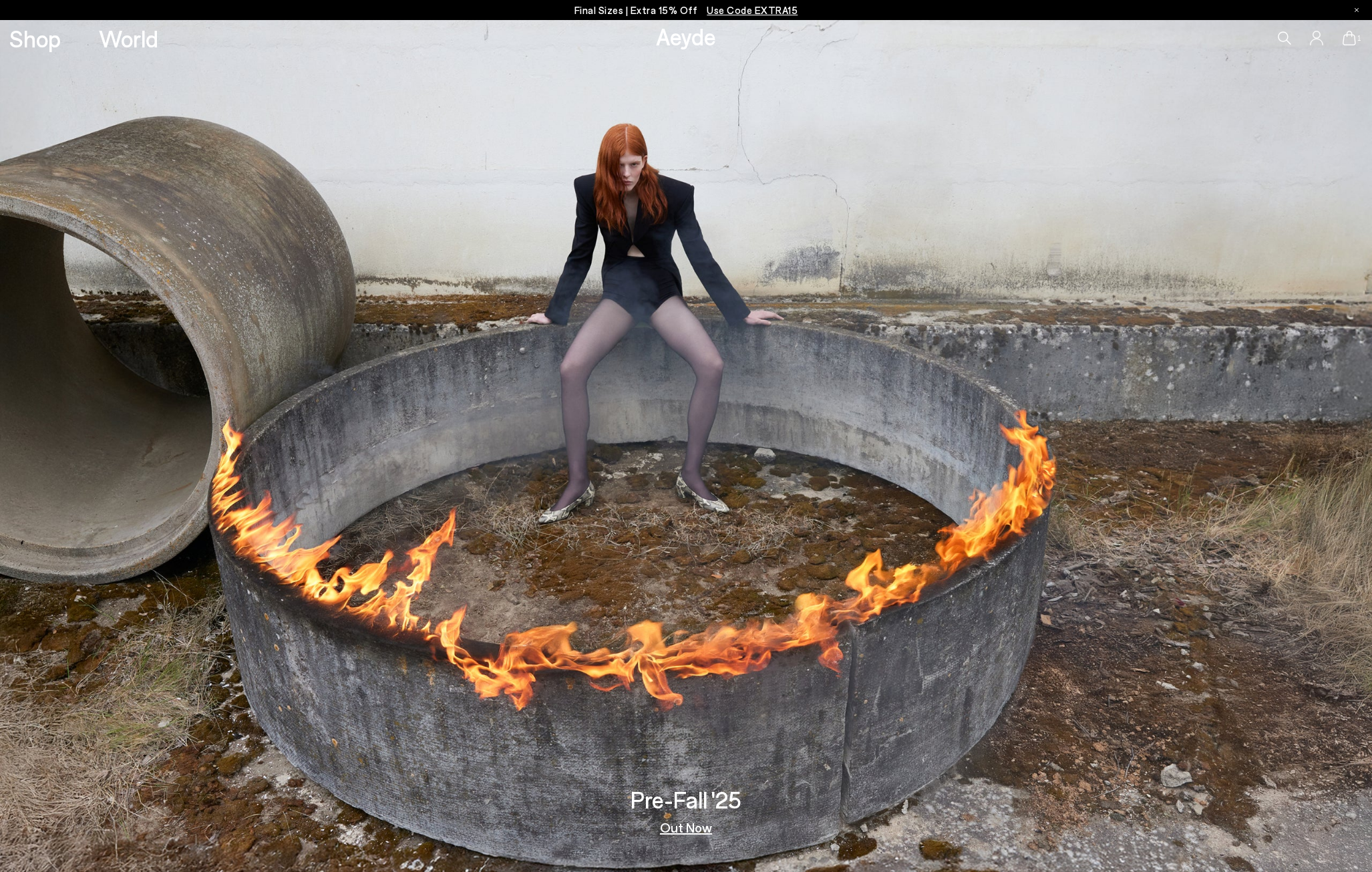
click at [759, 9] on span "Use Code EXTRA15" at bounding box center [752, 10] width 91 height 12
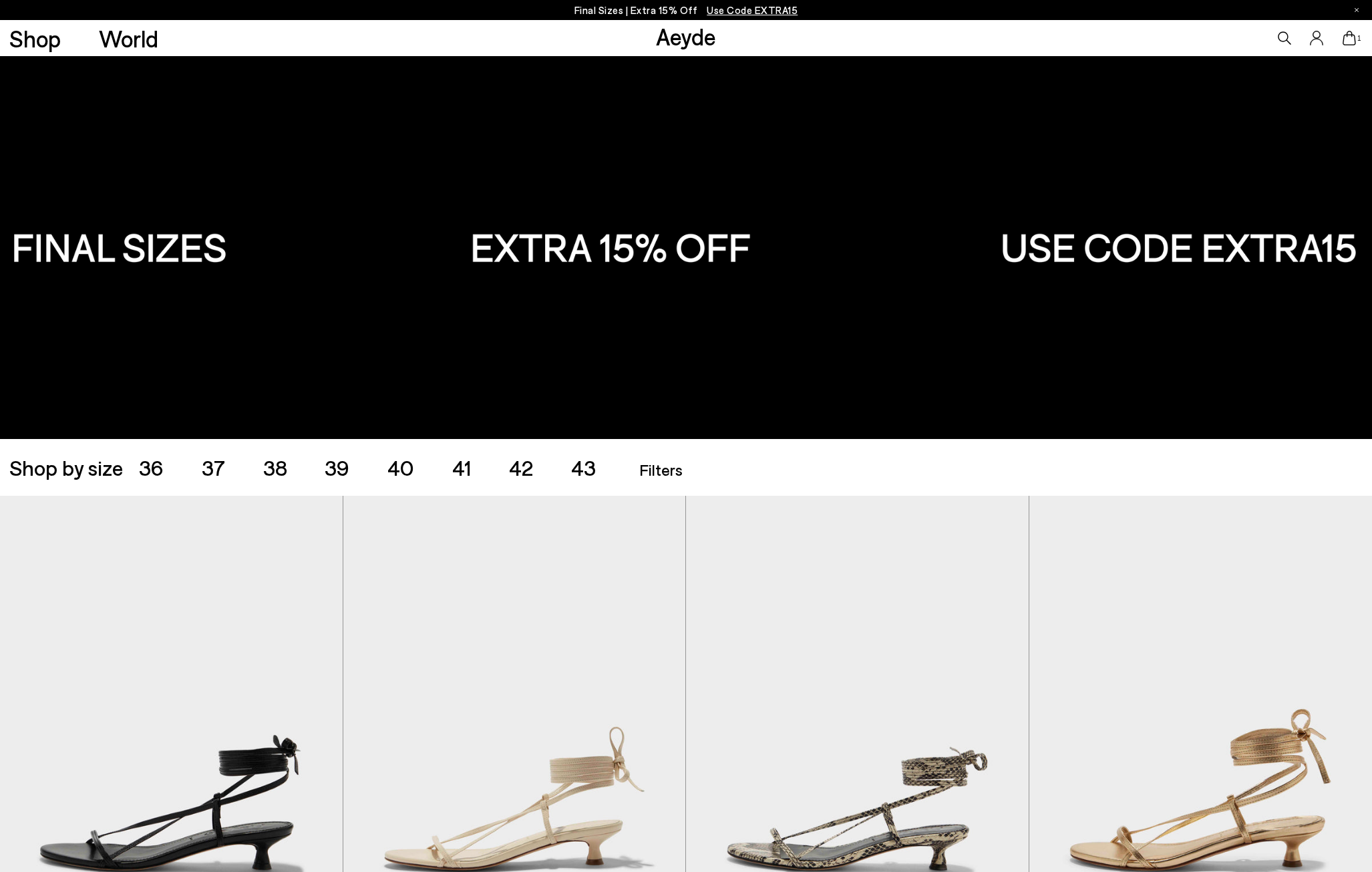
click at [339, 480] on div "Shop by size 36 37 38 39 40 41 42 43 Accessories Filters Filters Apply filters …" at bounding box center [686, 467] width 1354 height 38
click at [285, 475] on span "38" at bounding box center [276, 467] width 24 height 26
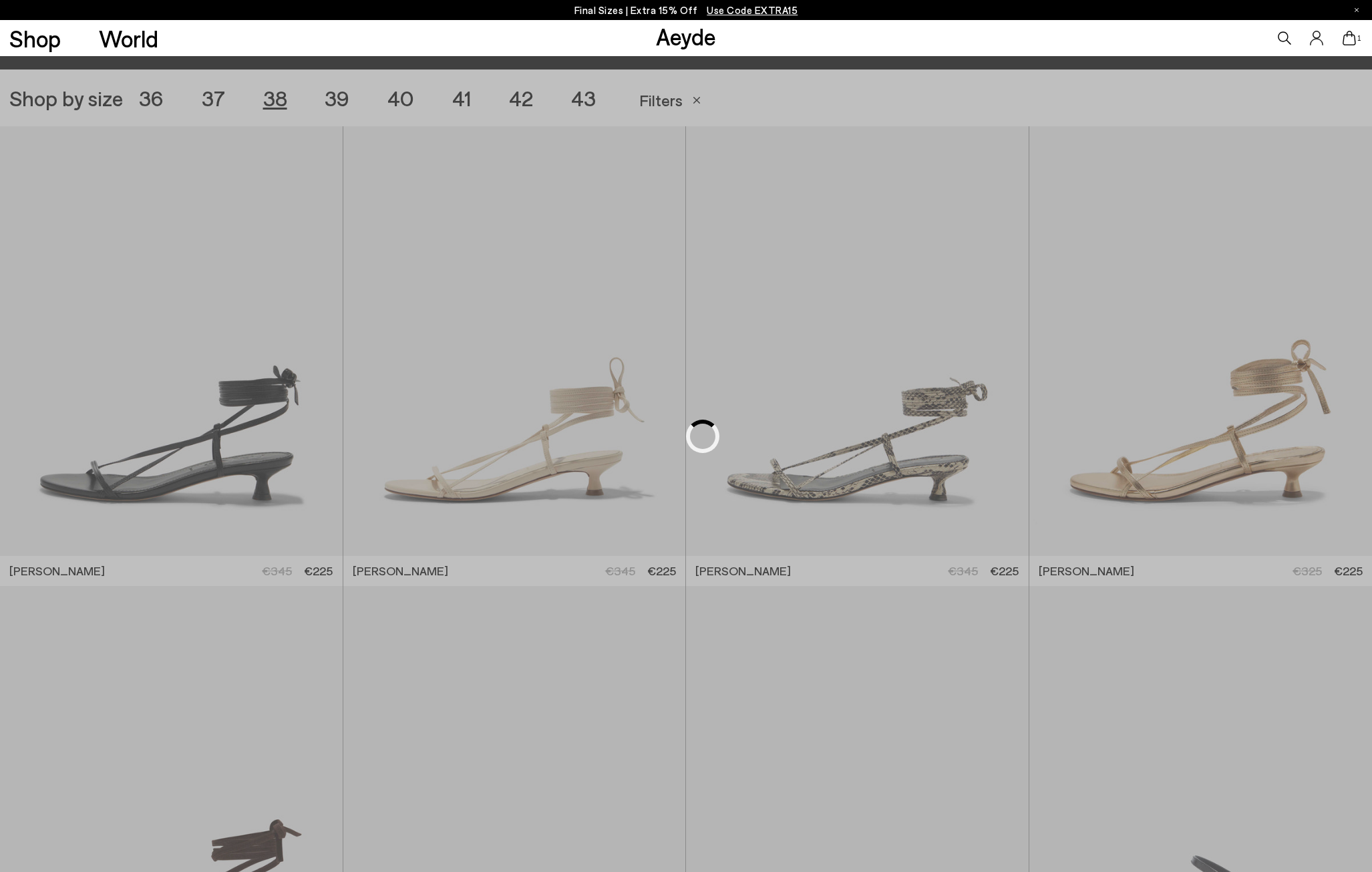
scroll to position [383, 0]
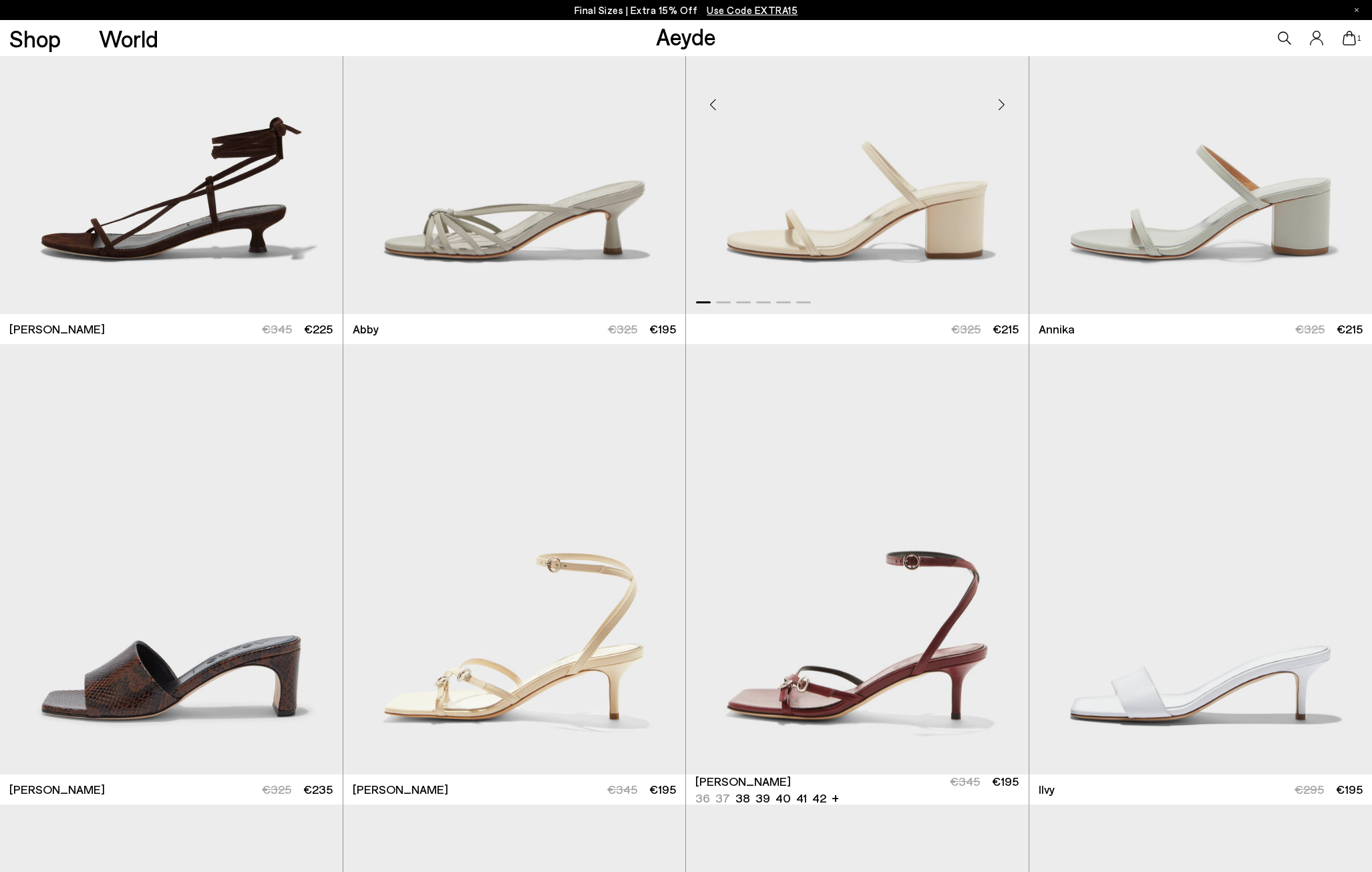
scroll to position [1282, 0]
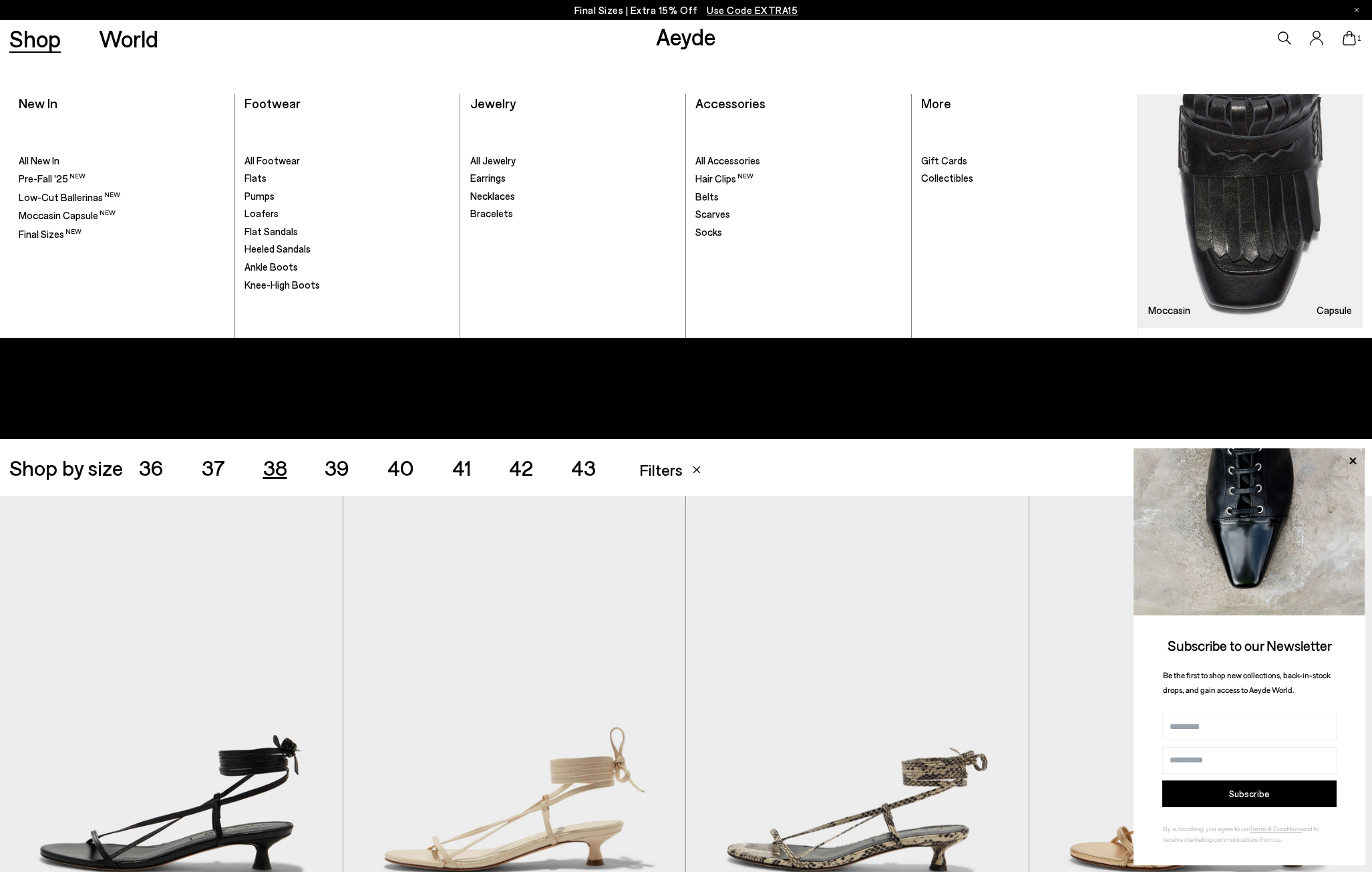
click at [55, 41] on link "Shop" at bounding box center [35, 38] width 52 height 23
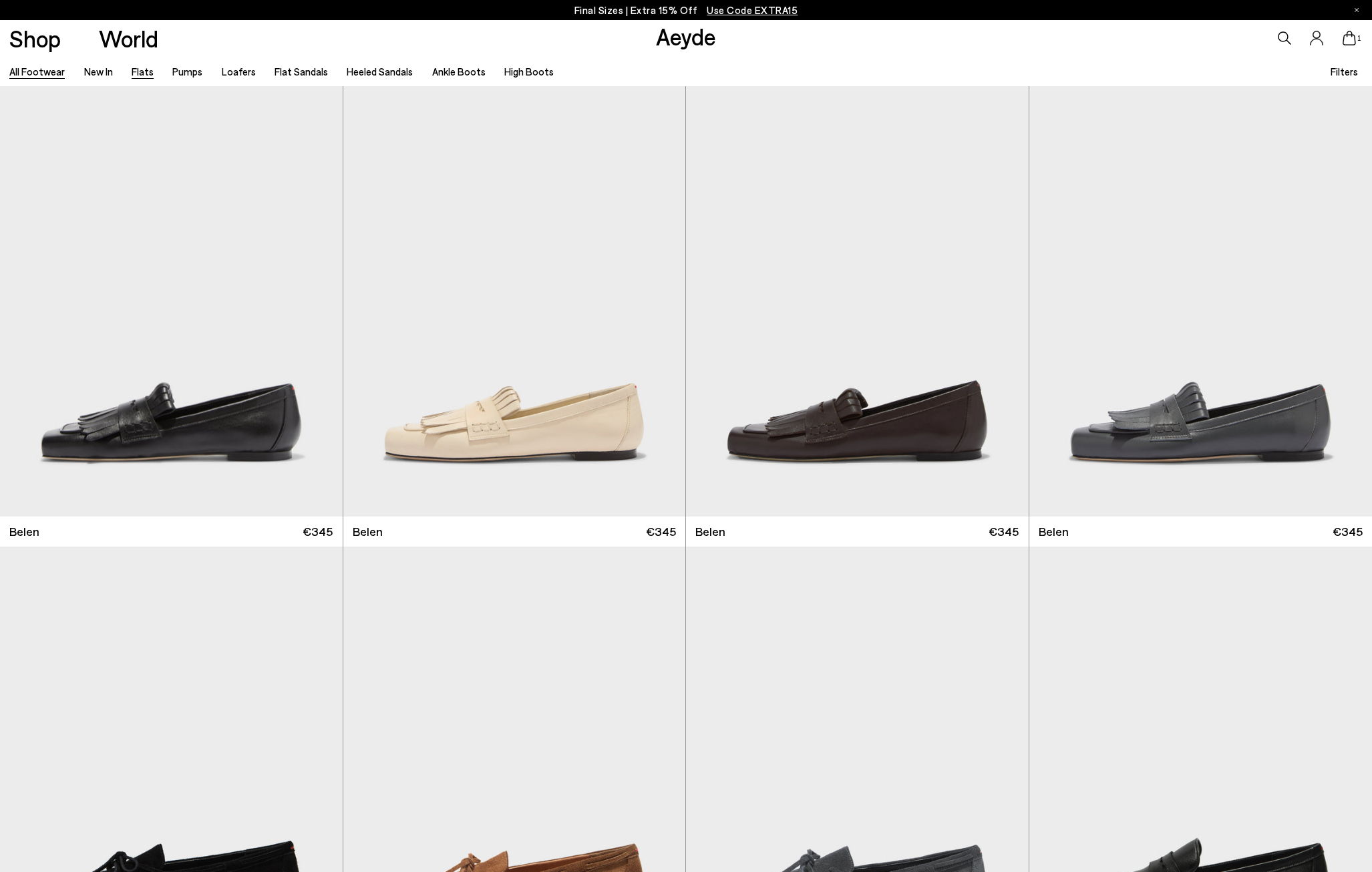
click at [140, 72] on link "Flats" at bounding box center [142, 71] width 22 height 12
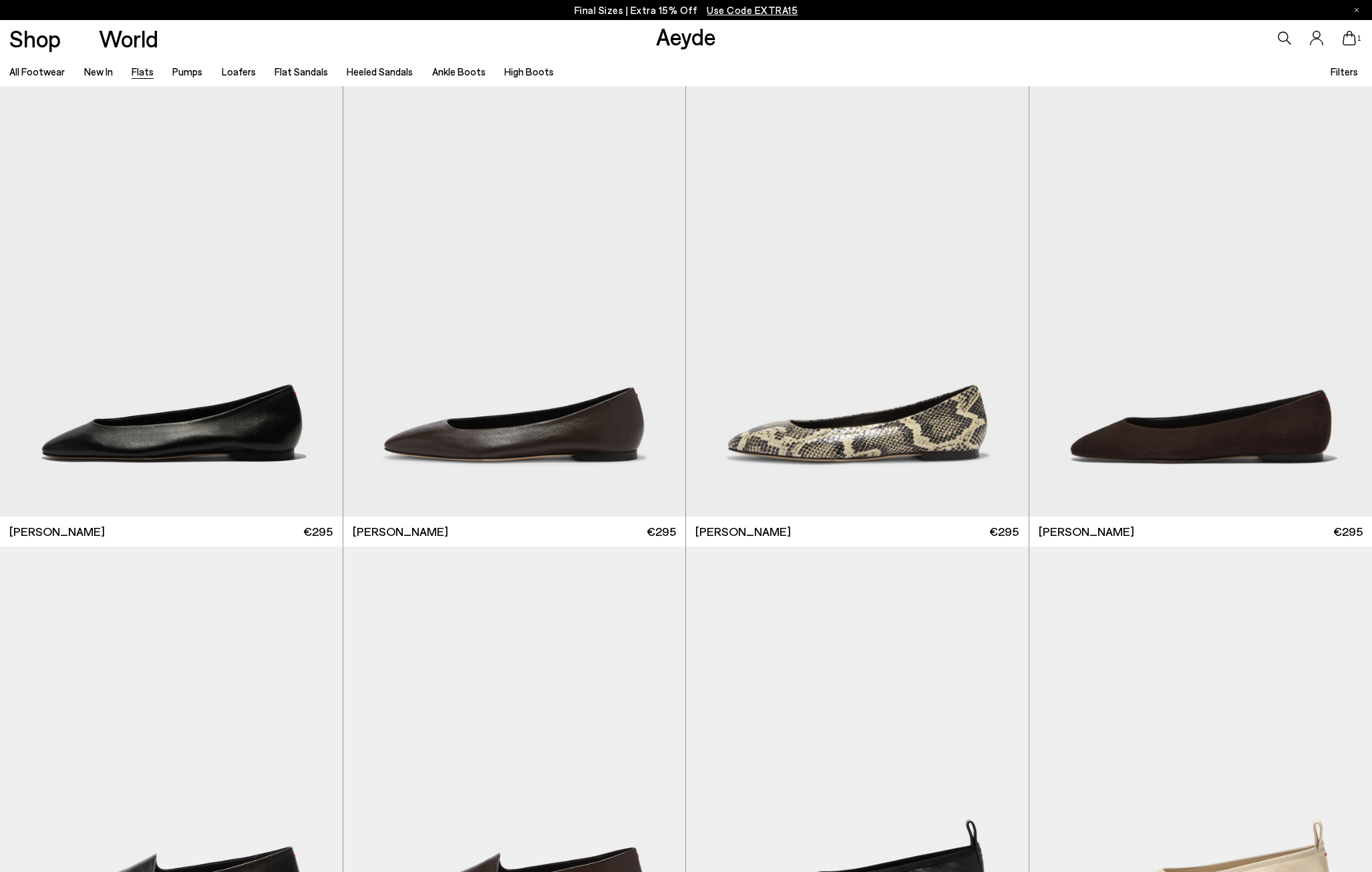
click at [1354, 66] on span "Filters" at bounding box center [1344, 71] width 28 height 12
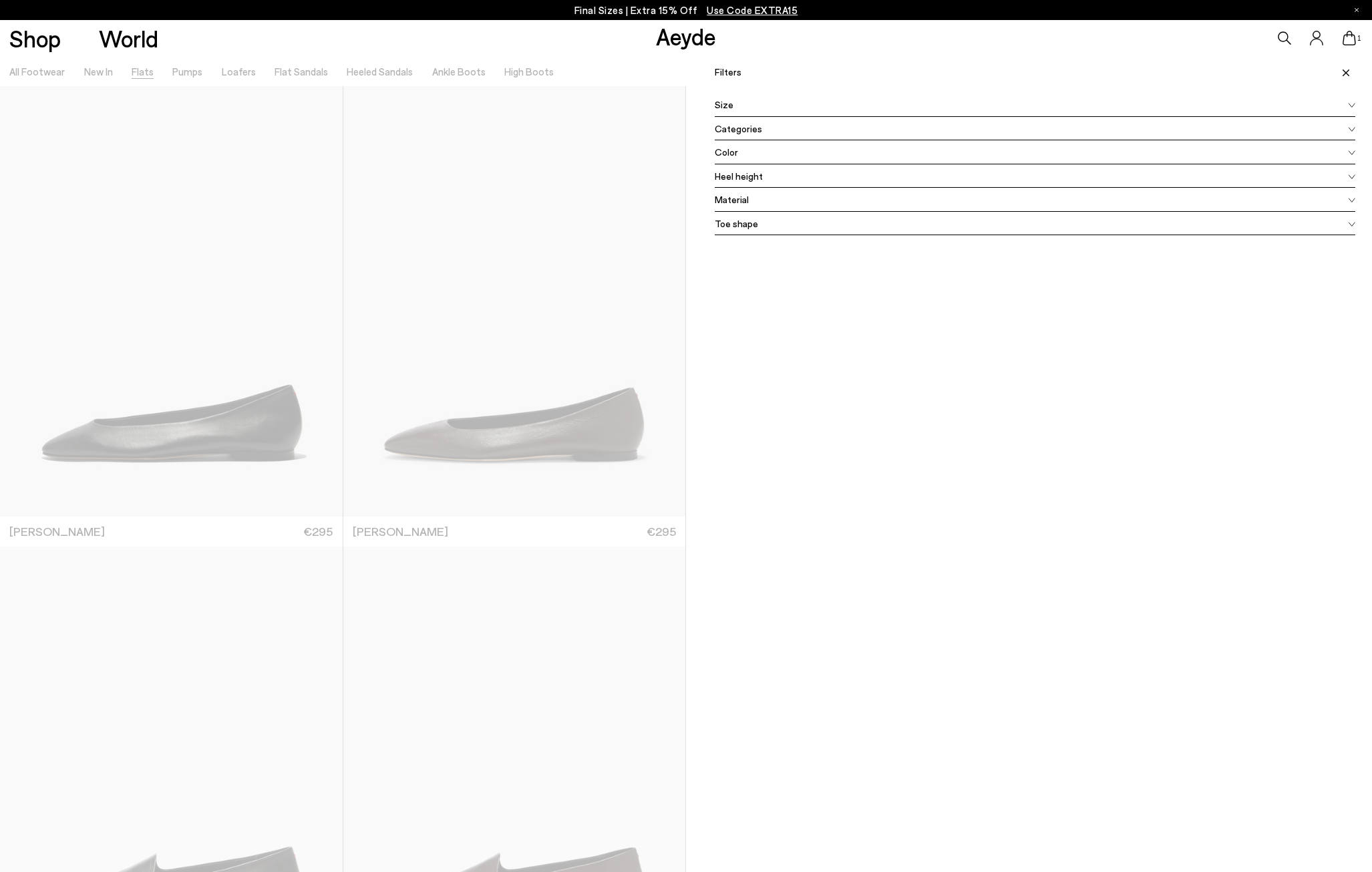
click at [745, 150] on div "Color" at bounding box center [1035, 152] width 640 height 24
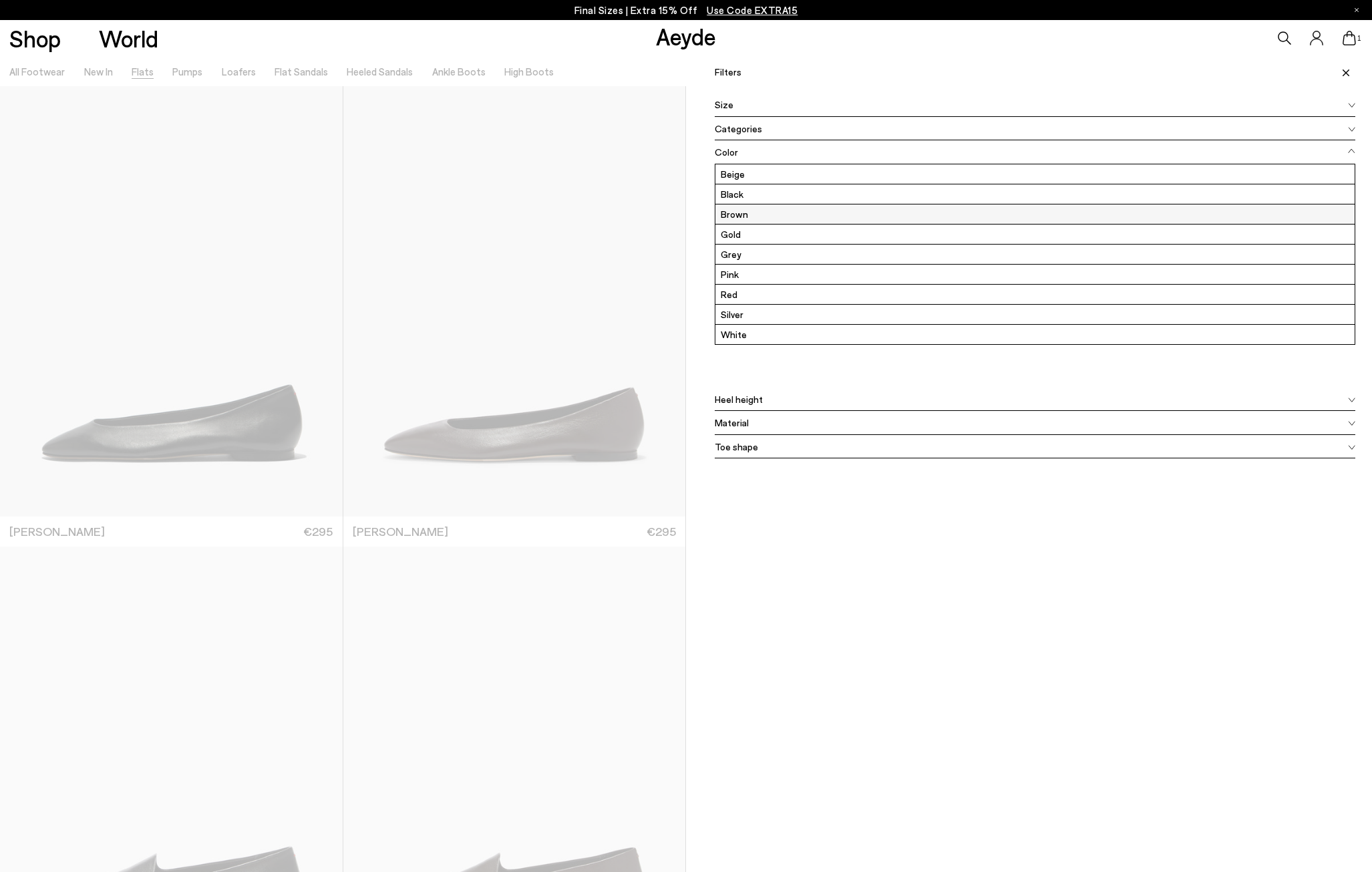
click at [741, 222] on label "Brown" at bounding box center [1035, 214] width 640 height 19
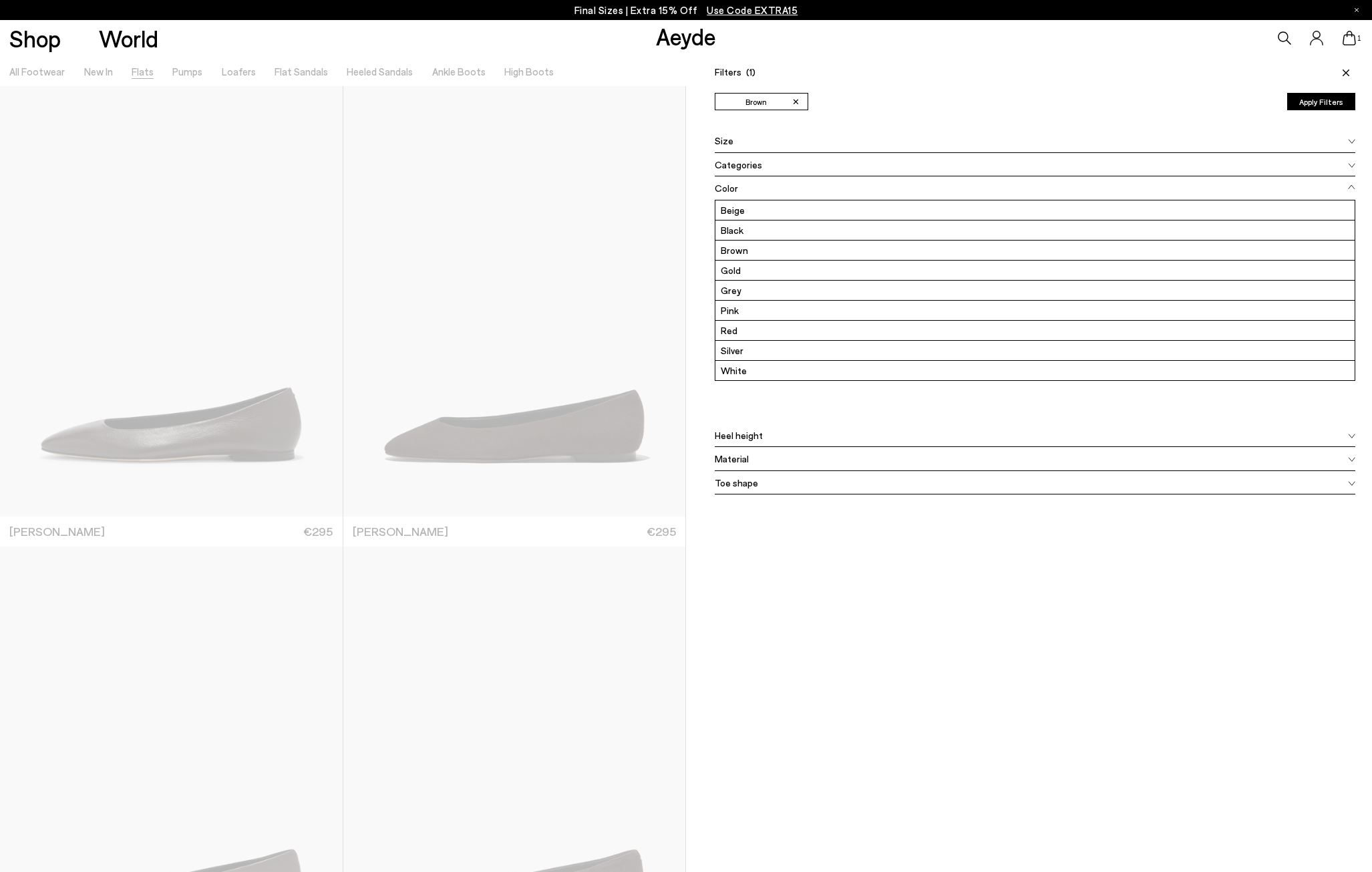
click at [1348, 70] on icon at bounding box center [1346, 72] width 6 height 6
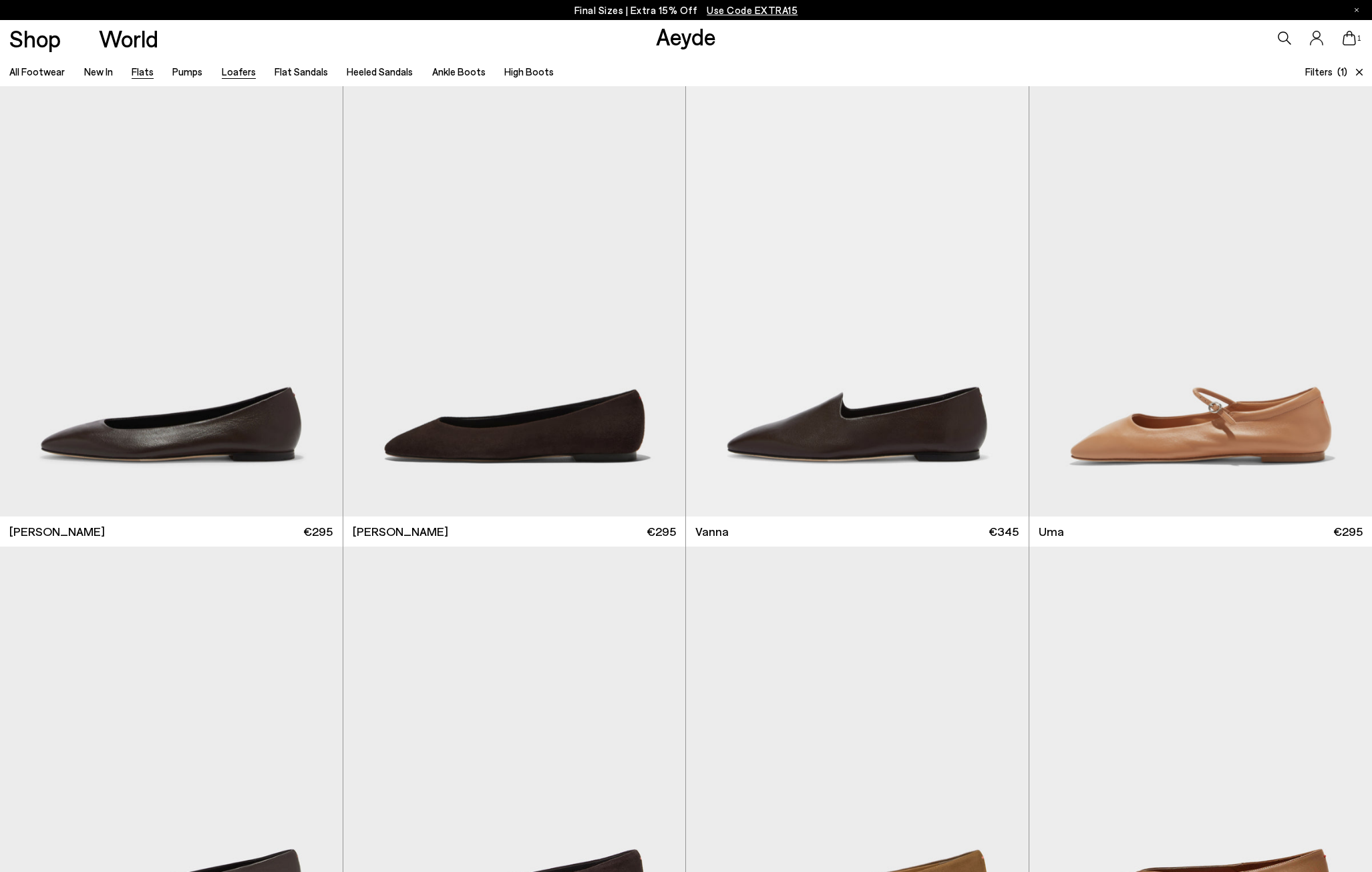
click at [239, 72] on link "Loafers" at bounding box center [239, 71] width 34 height 12
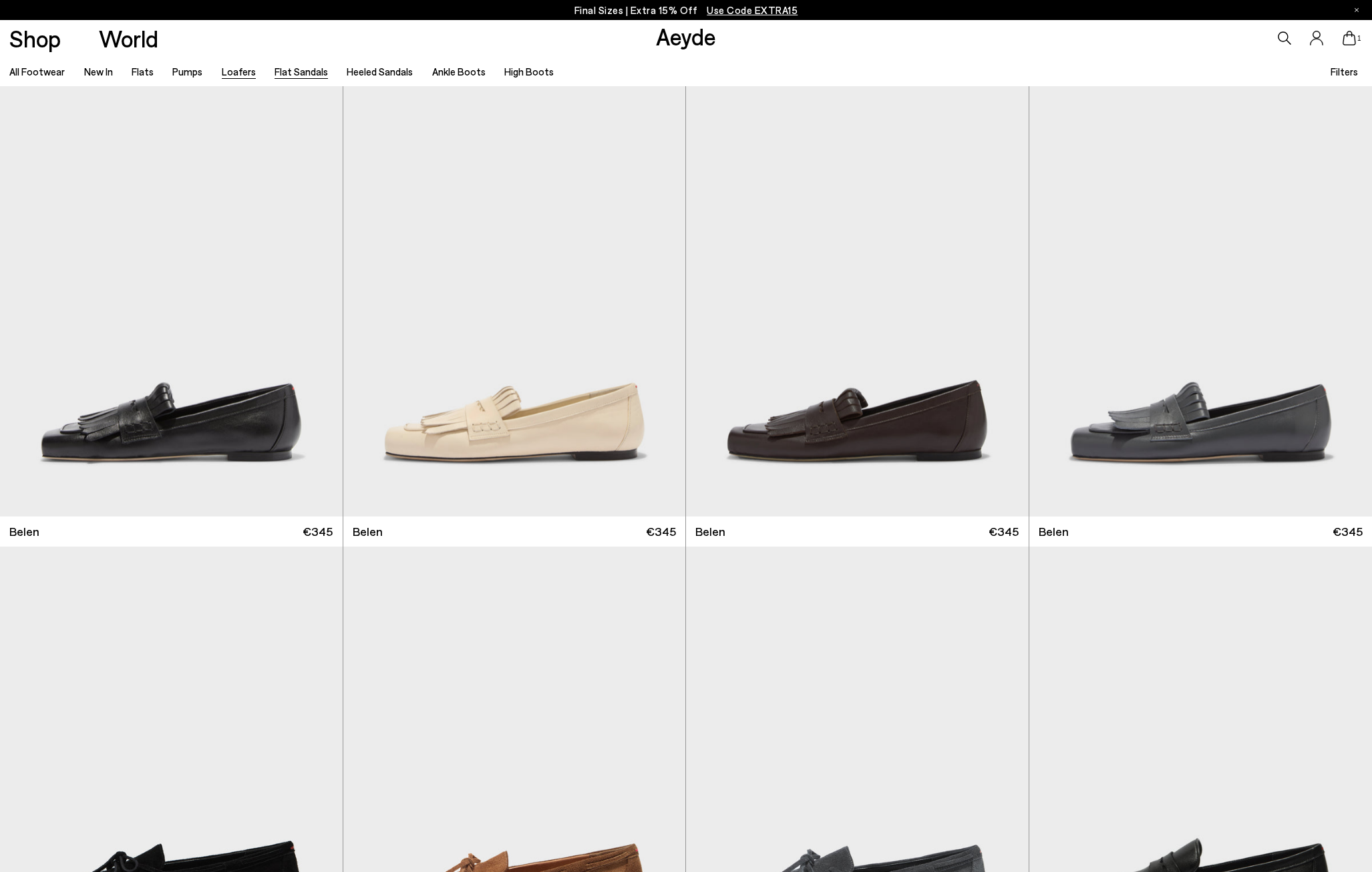
click at [288, 77] on link "Flat Sandals" at bounding box center [301, 71] width 53 height 12
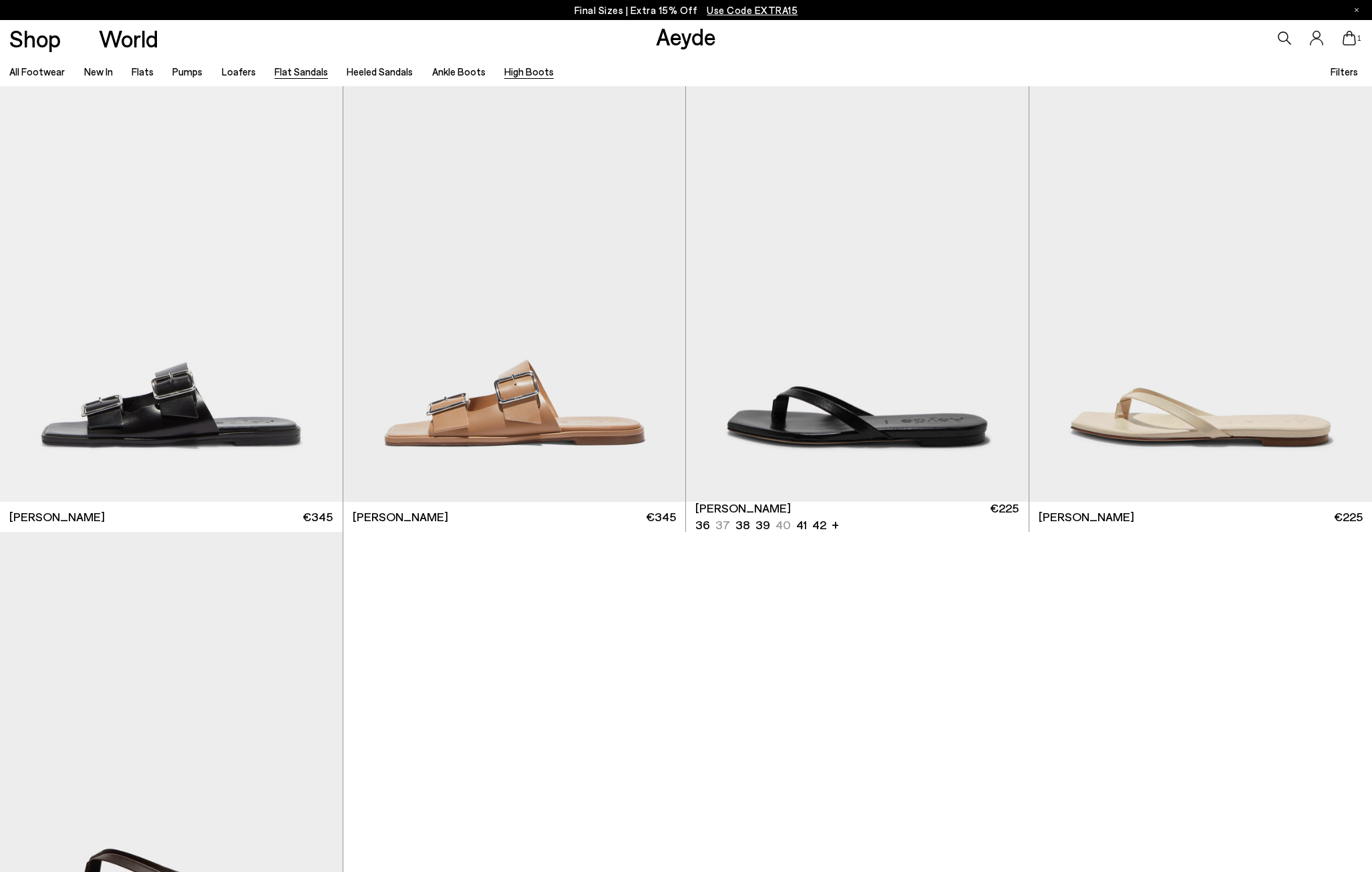
scroll to position [2316, 0]
click at [469, 76] on link "Ankle Boots" at bounding box center [458, 71] width 53 height 12
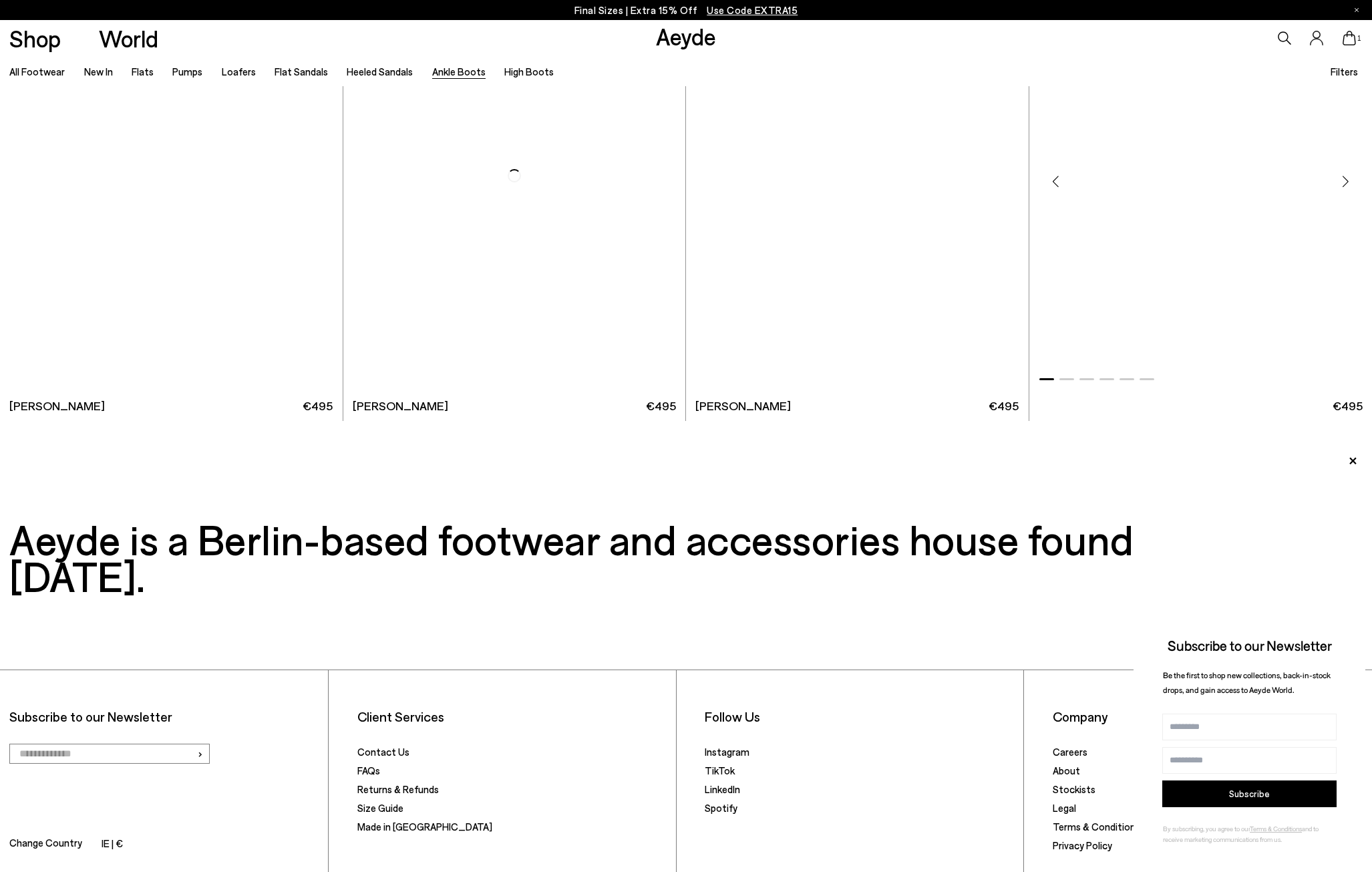
scroll to position [3671, 0]
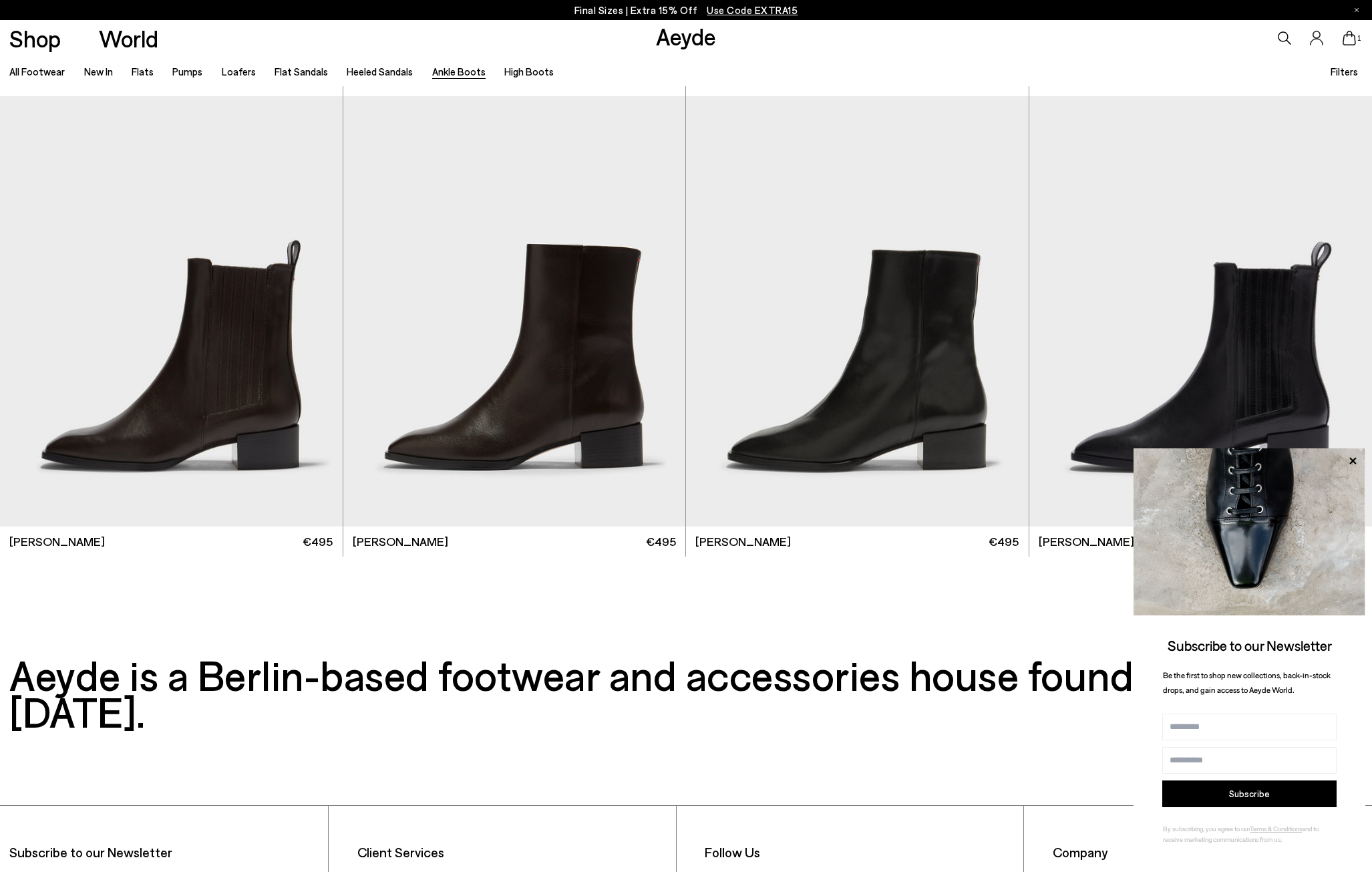
click at [1344, 39] on icon at bounding box center [1349, 38] width 13 height 15
